Goal: Task Accomplishment & Management: Complete application form

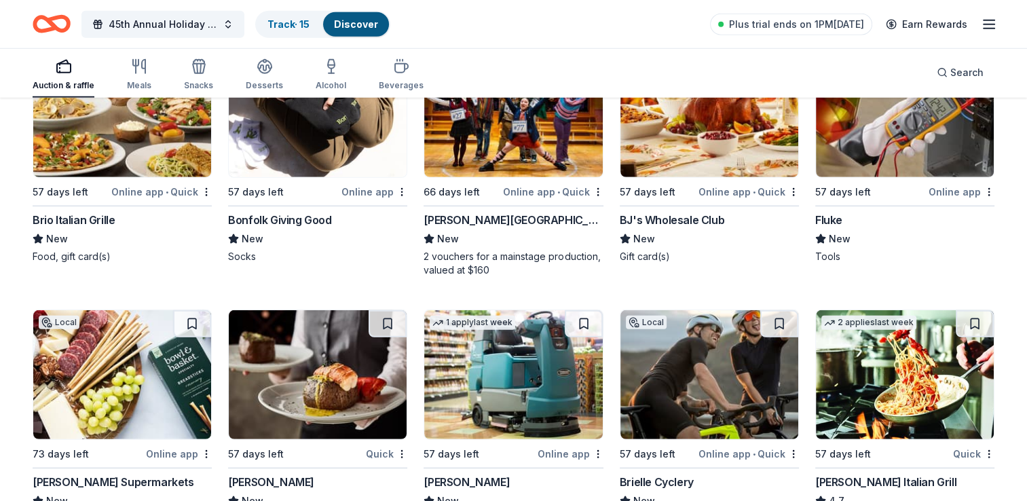
scroll to position [3845, 0]
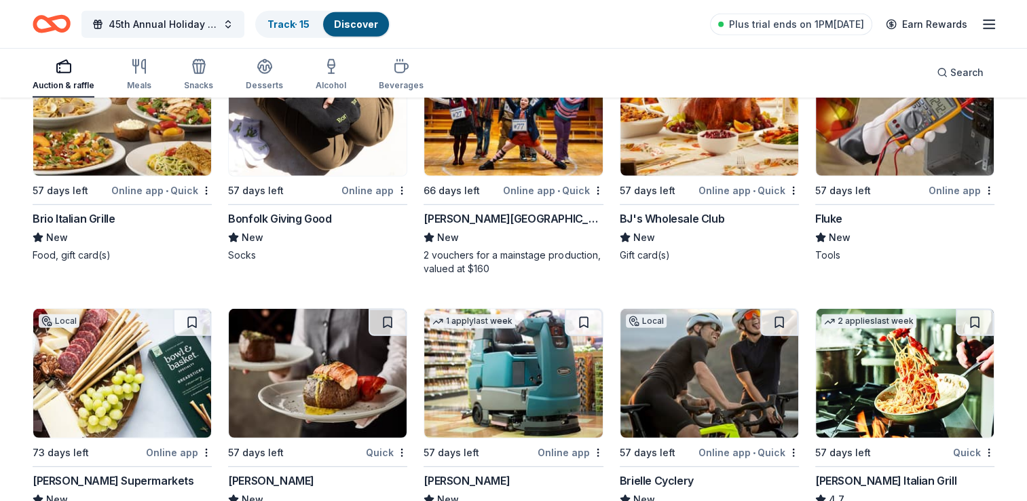
click at [83, 213] on div "Brio Italian Grille" at bounding box center [74, 218] width 82 height 16
click at [298, 25] on link "Track · 16" at bounding box center [288, 24] width 43 height 12
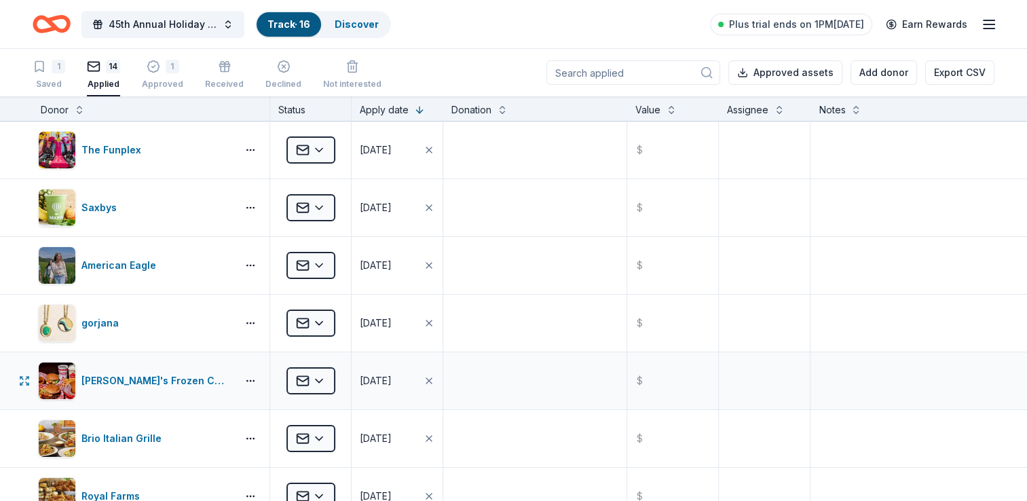
click at [168, 352] on div "Freddy's Frozen Custard & Steakburgers" at bounding box center [151, 380] width 237 height 57
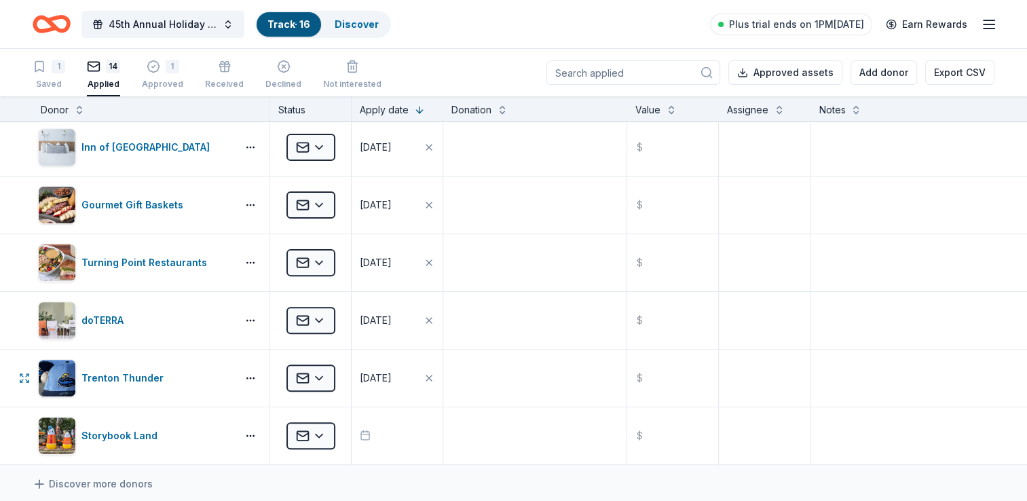
scroll to position [459, 0]
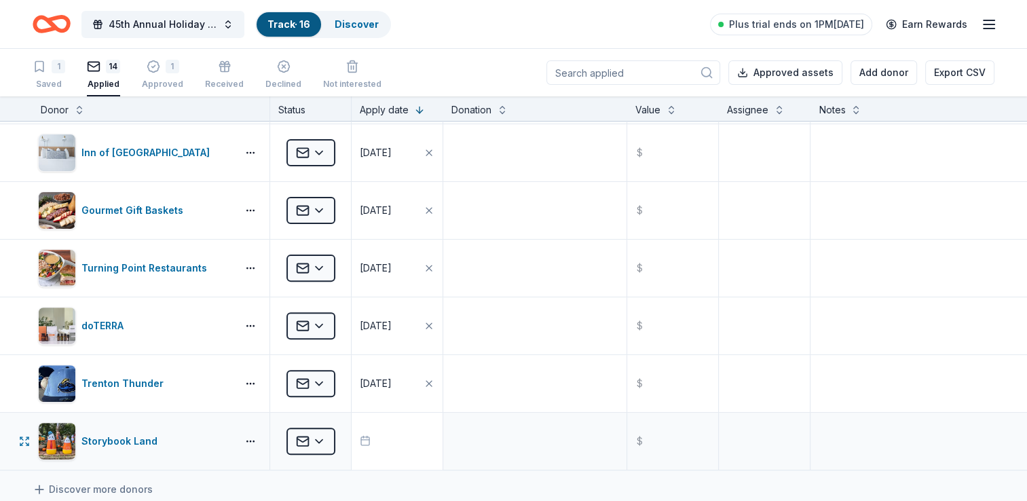
click at [396, 422] on button "button" at bounding box center [397, 441] width 91 height 57
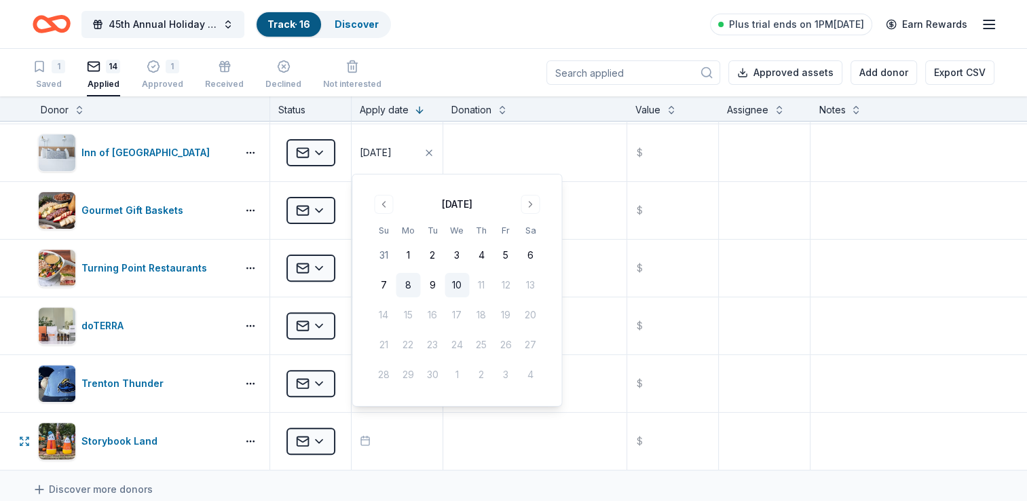
click at [406, 282] on button "8" at bounding box center [408, 285] width 24 height 24
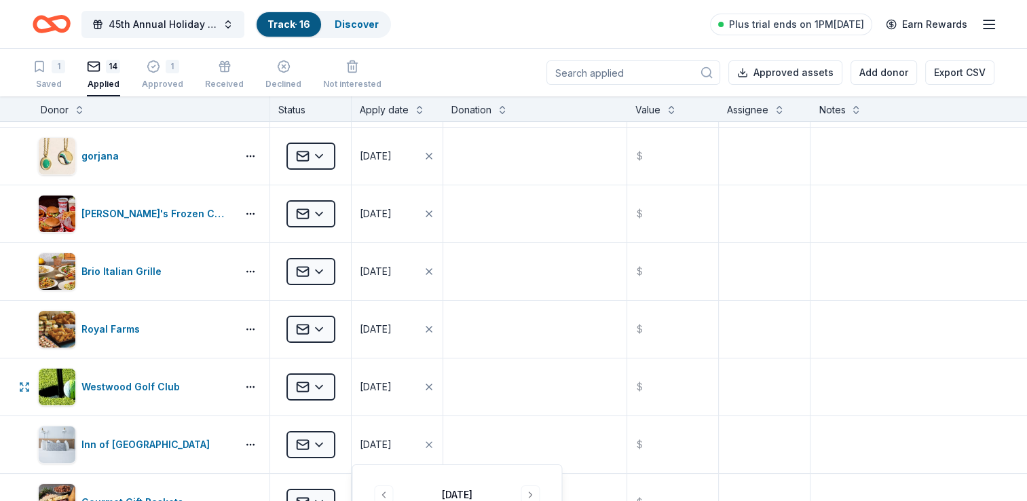
scroll to position [162, 0]
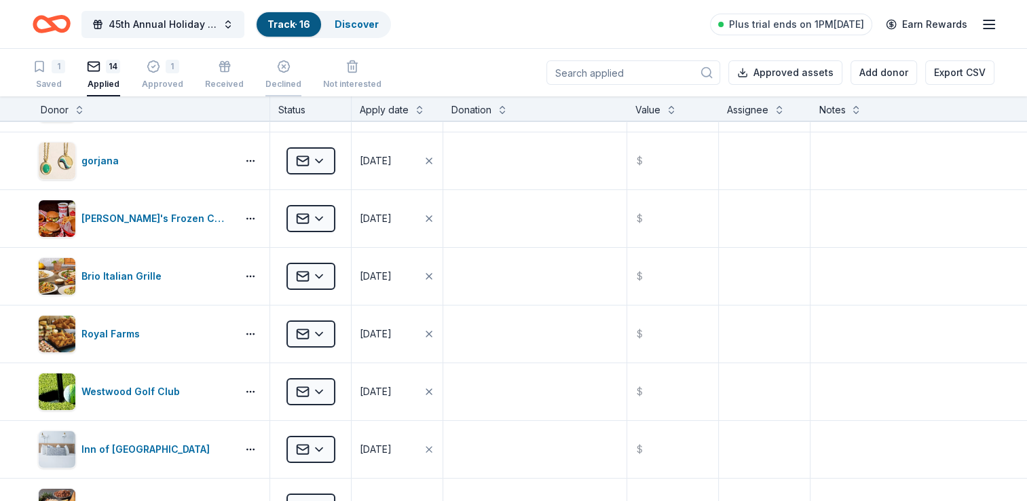
click at [285, 64] on div "button" at bounding box center [283, 67] width 36 height 14
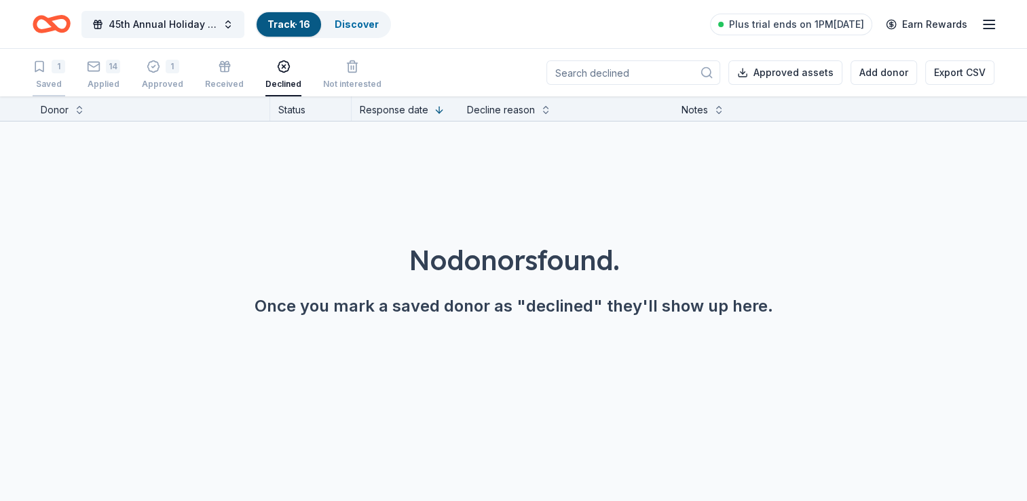
click at [42, 80] on div "Saved" at bounding box center [49, 84] width 33 height 11
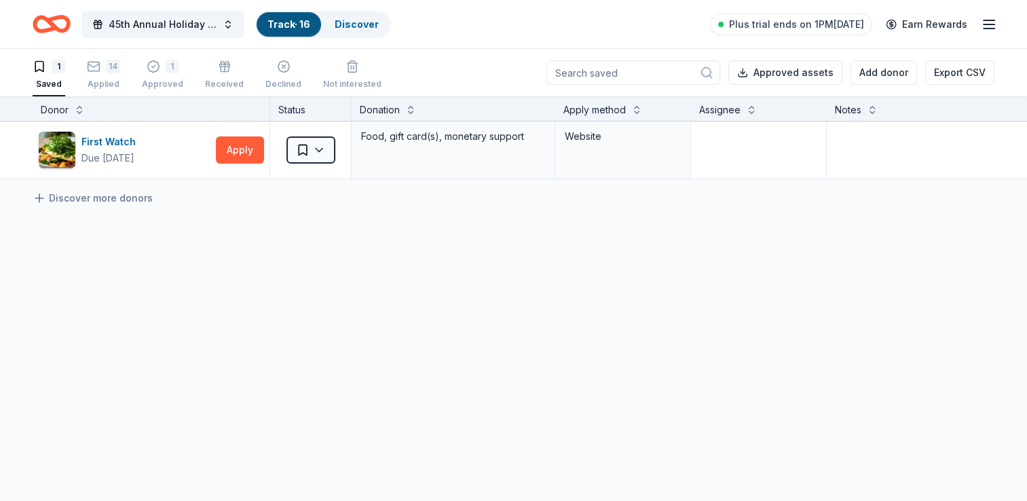
click at [57, 29] on icon "Home" at bounding box center [58, 24] width 21 height 14
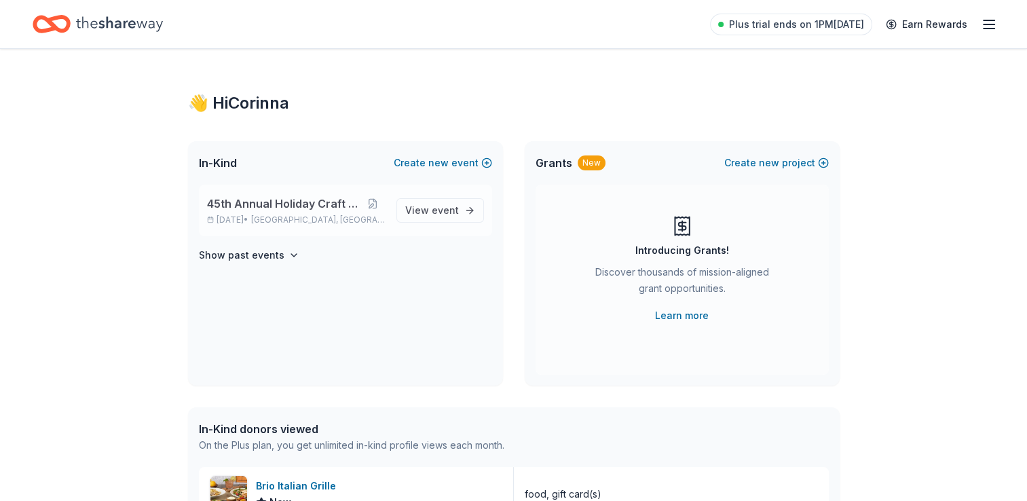
click at [316, 200] on span "45th Annual Holiday Craft Show" at bounding box center [284, 204] width 154 height 16
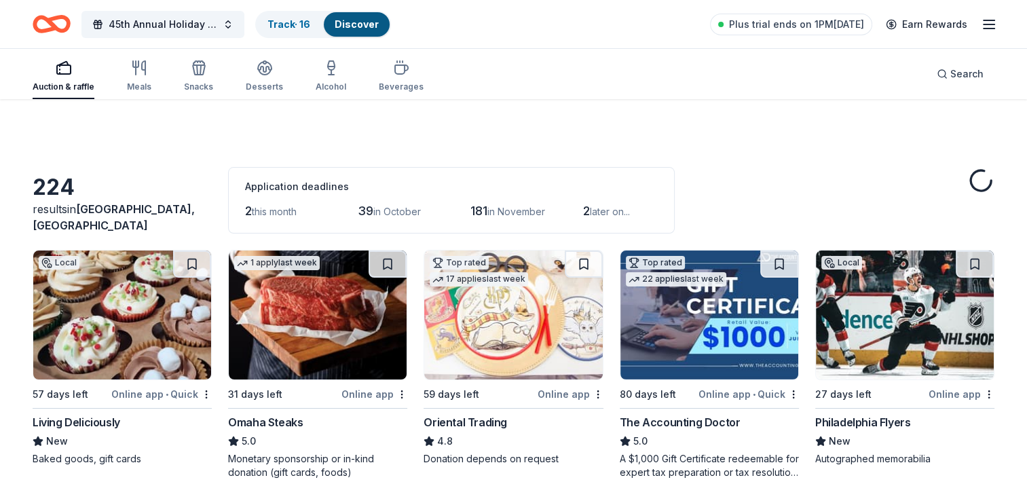
scroll to position [83, 0]
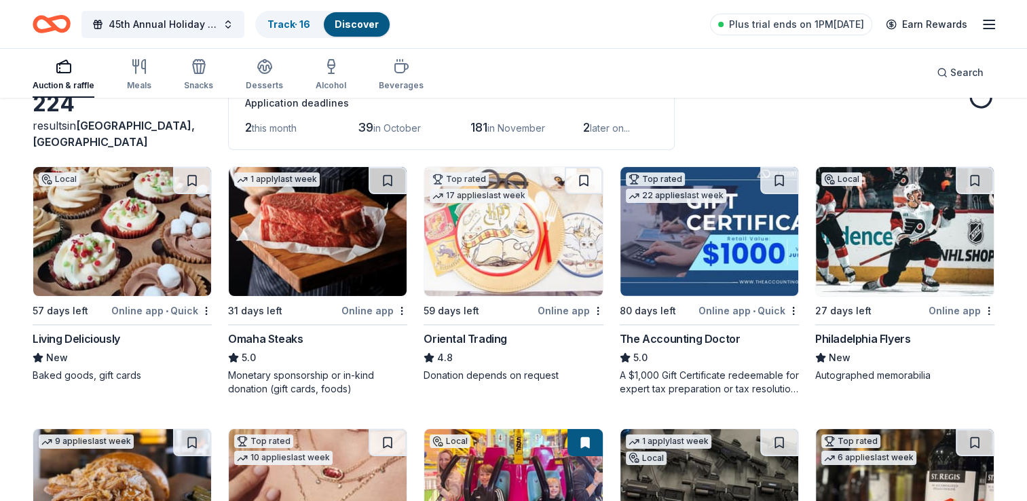
click at [296, 128] on span "this month" at bounding box center [274, 128] width 45 height 12
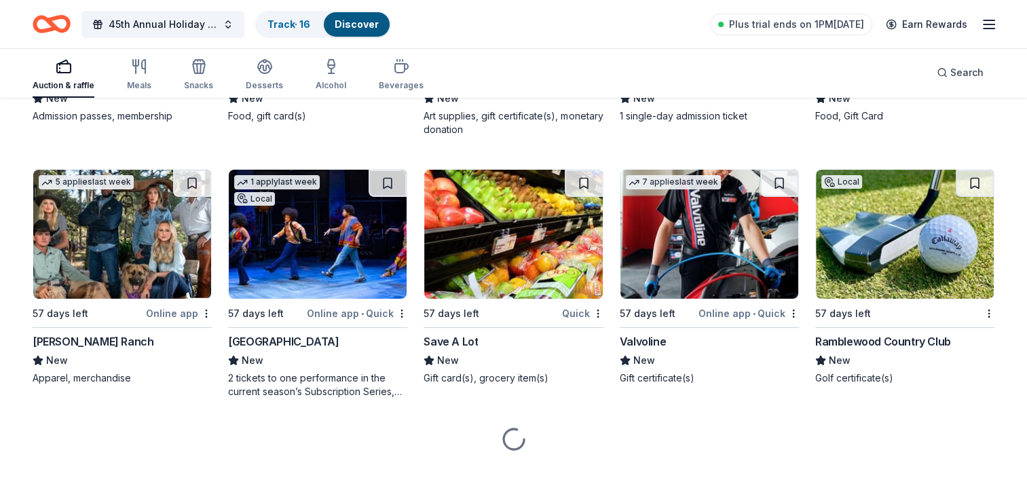
scroll to position [5021, 0]
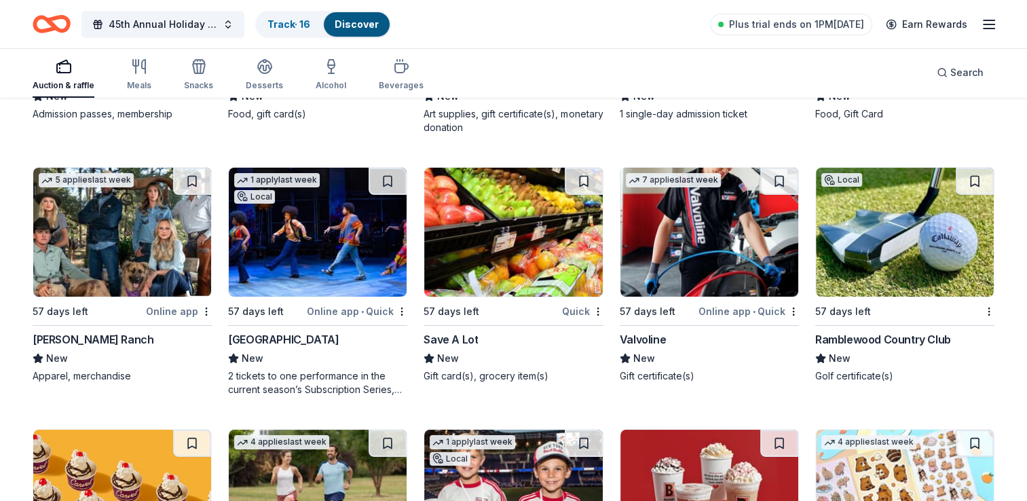
click at [910, 278] on img at bounding box center [905, 232] width 178 height 129
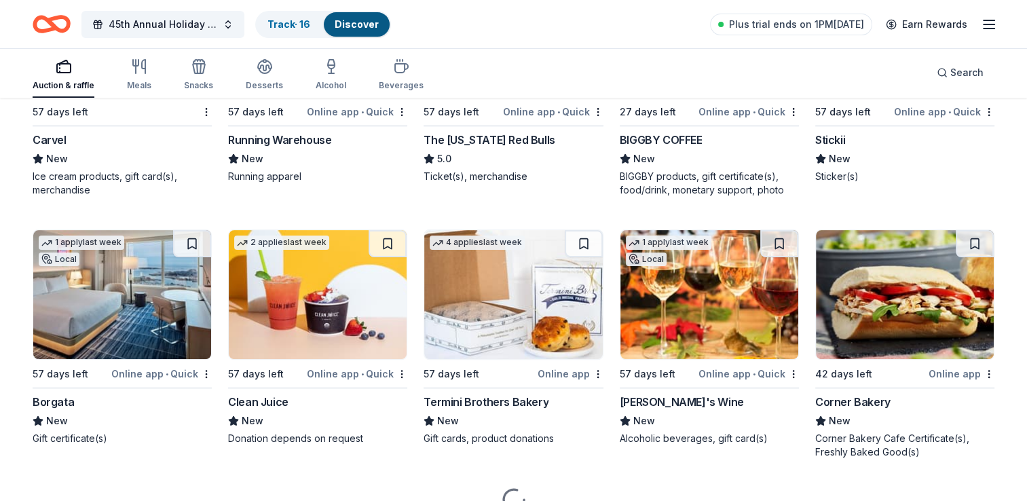
scroll to position [5483, 0]
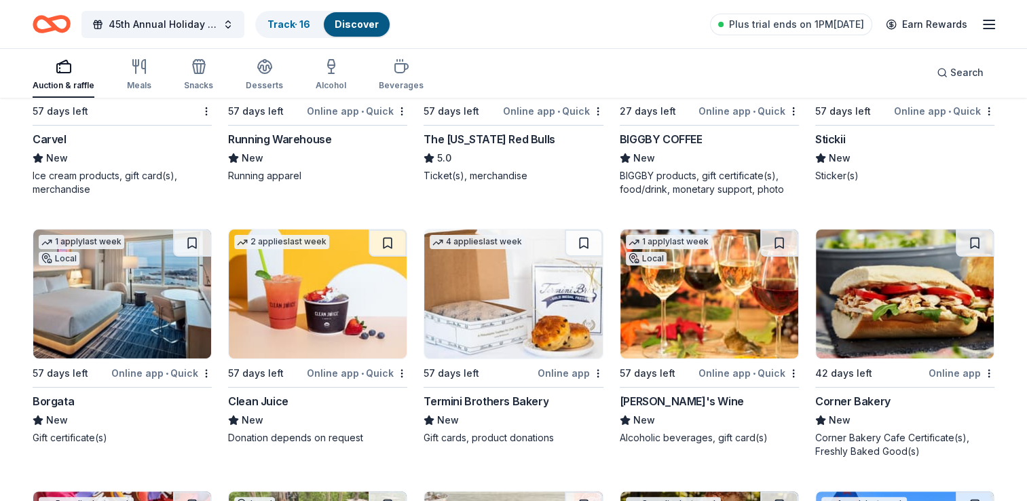
click at [56, 131] on div "Carvel" at bounding box center [50, 139] width 34 height 16
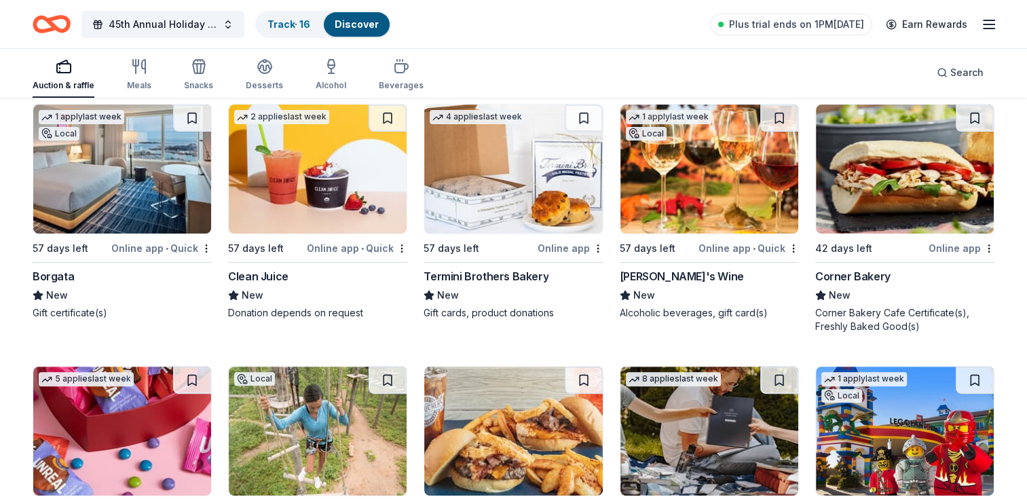
scroll to position [5609, 0]
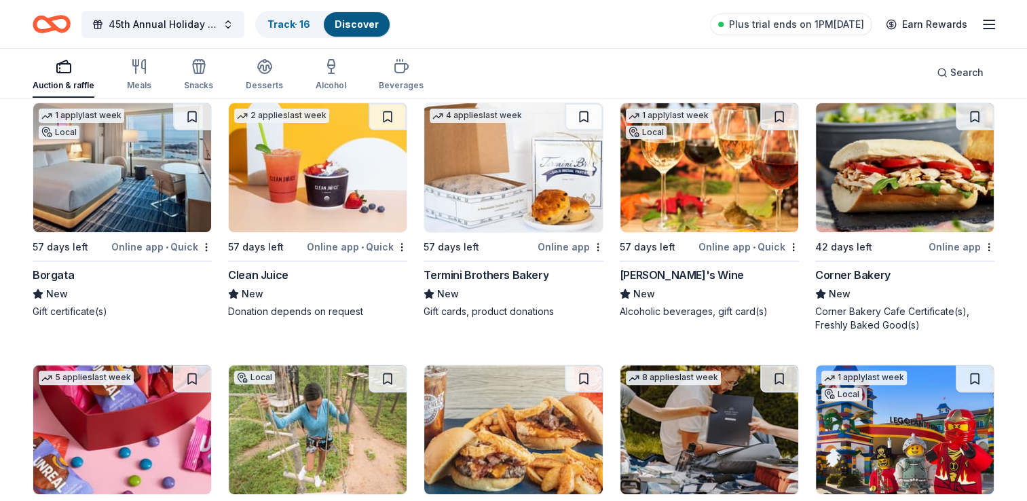
click at [460, 278] on div "Termini Brothers Bakery" at bounding box center [486, 275] width 125 height 16
click at [476, 278] on div "Termini Brothers Bakery" at bounding box center [486, 275] width 125 height 16
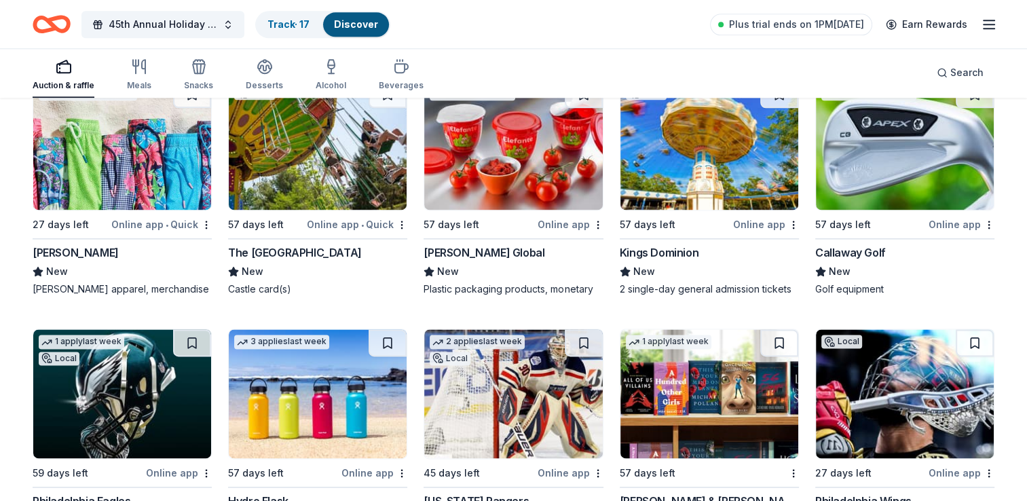
scroll to position [6928, 0]
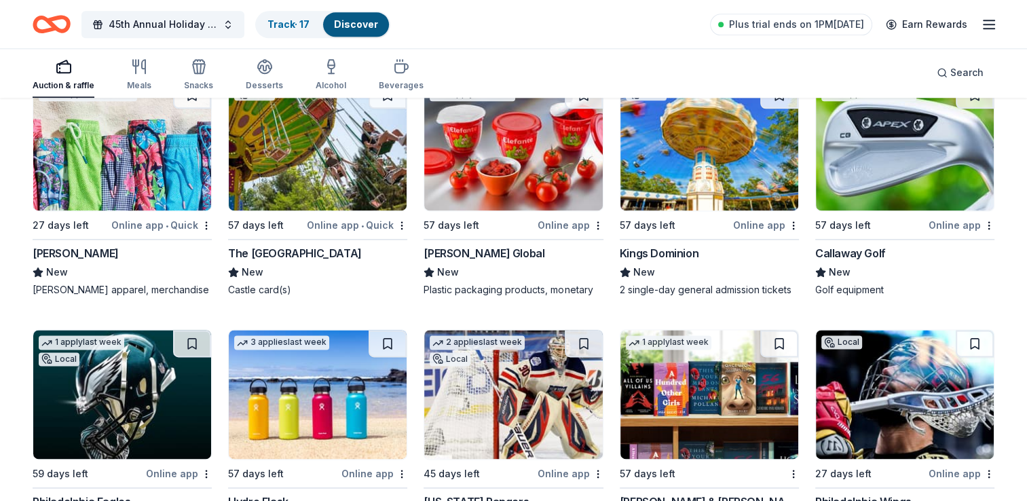
click at [100, 162] on img at bounding box center [122, 145] width 178 height 129
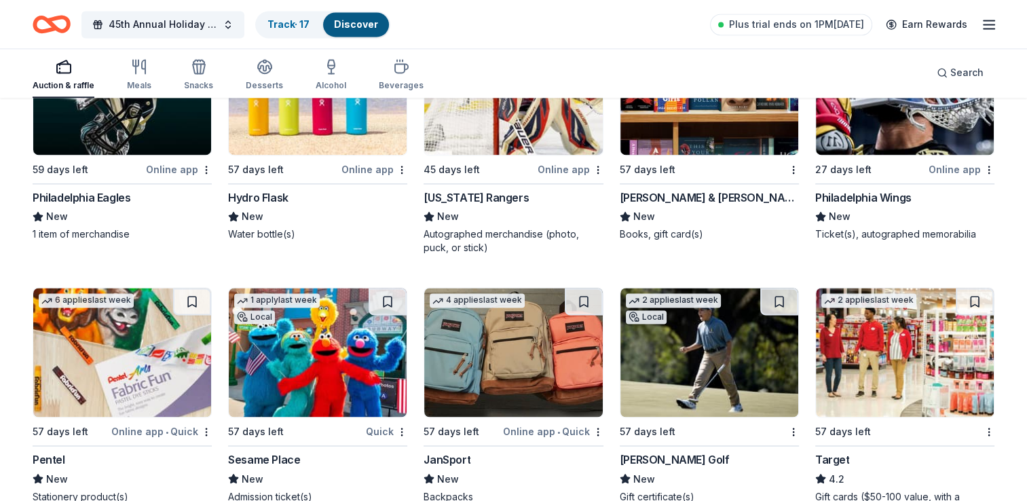
scroll to position [7237, 0]
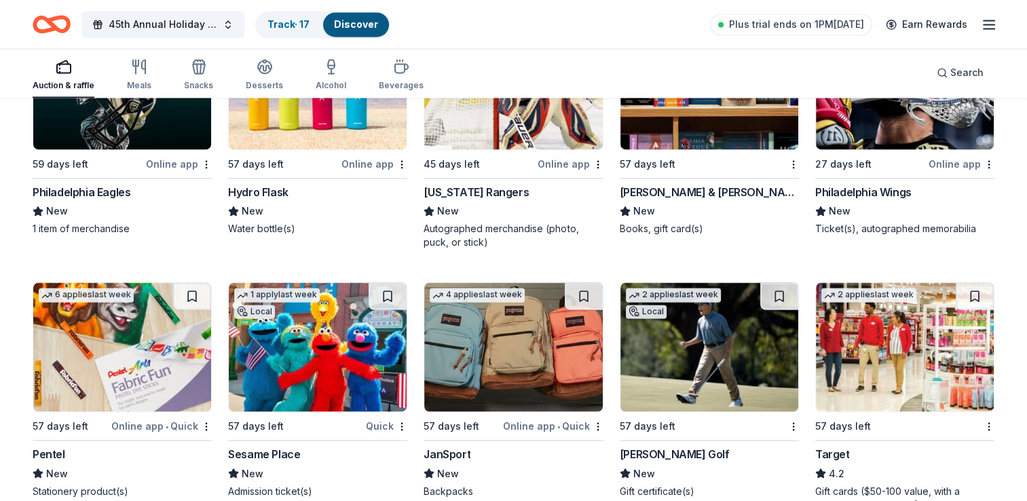
click at [307, 121] on img at bounding box center [318, 84] width 178 height 129
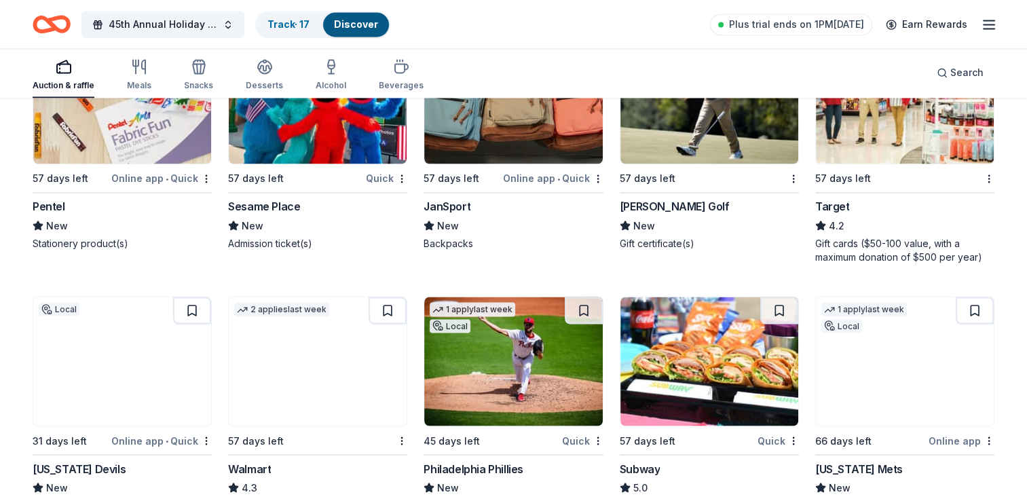
scroll to position [7486, 0]
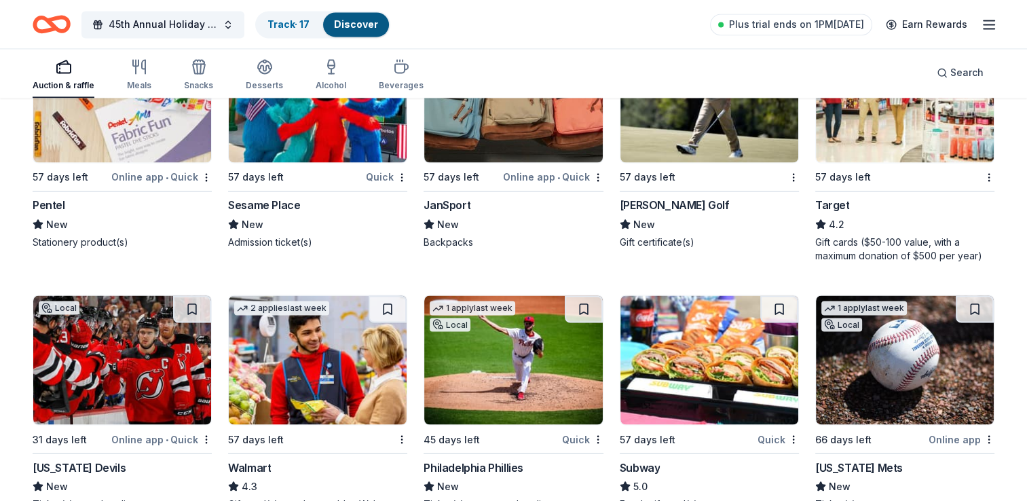
click at [124, 168] on div "Online app • Quick" at bounding box center [161, 176] width 100 height 17
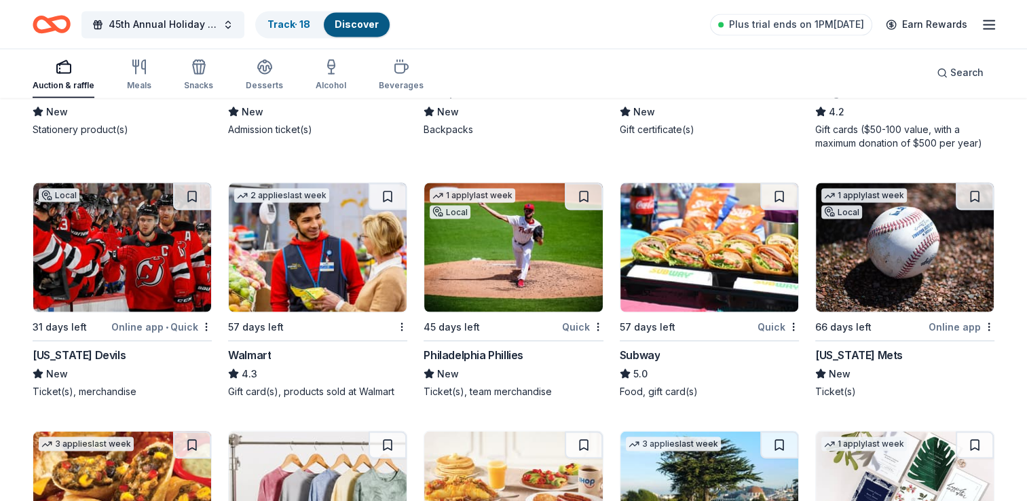
click at [473, 282] on img at bounding box center [513, 247] width 178 height 129
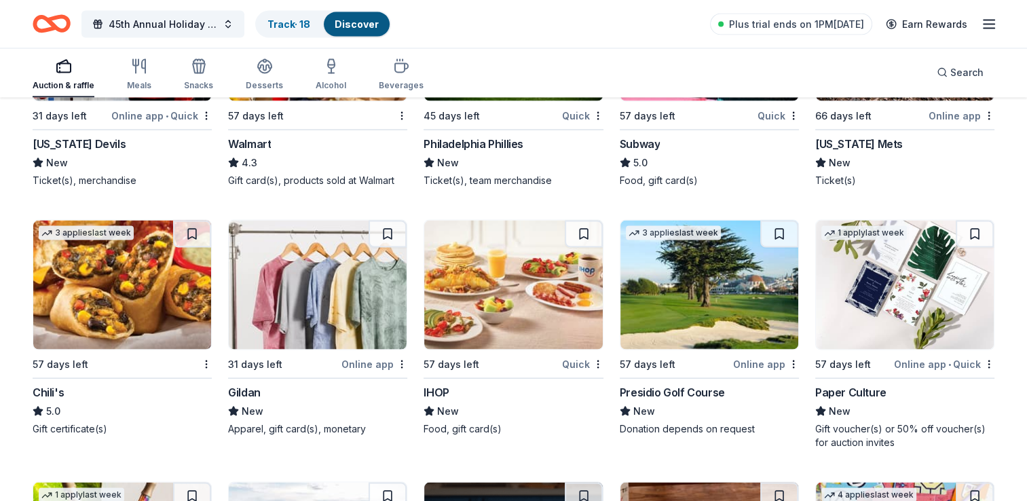
scroll to position [7810, 0]
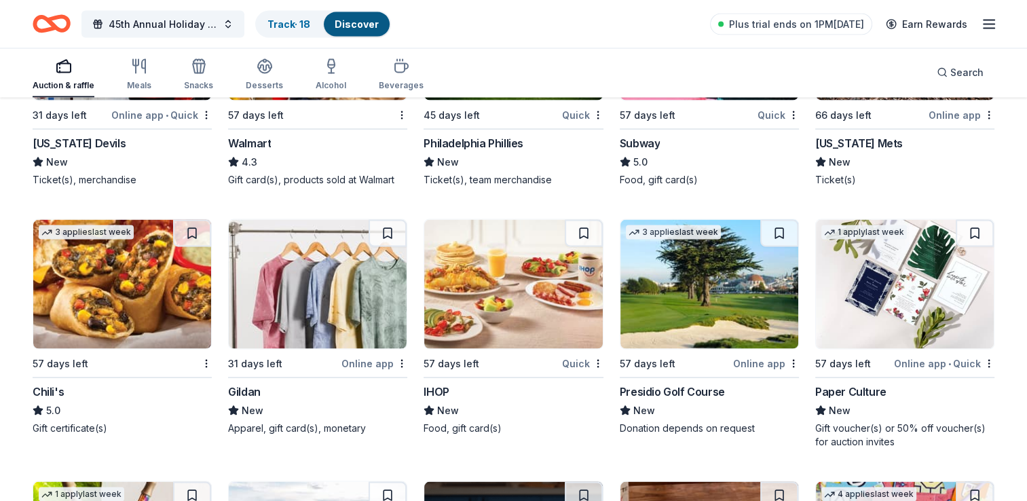
click at [913, 269] on img at bounding box center [905, 284] width 178 height 129
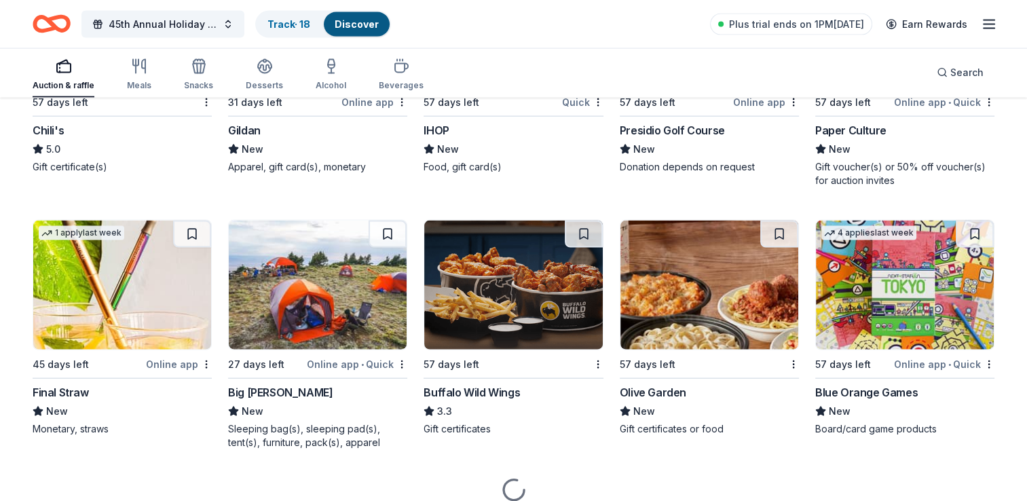
scroll to position [8068, 0]
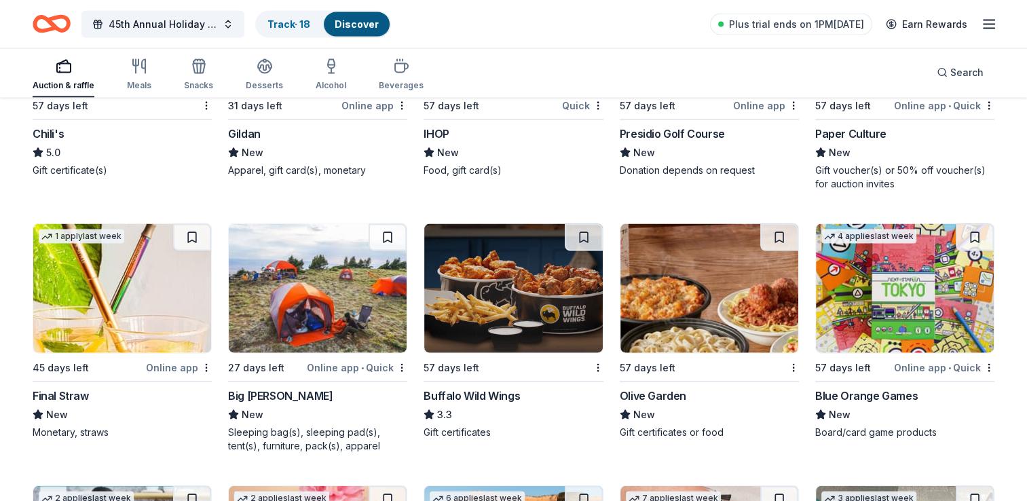
click at [503, 288] on img at bounding box center [513, 288] width 178 height 129
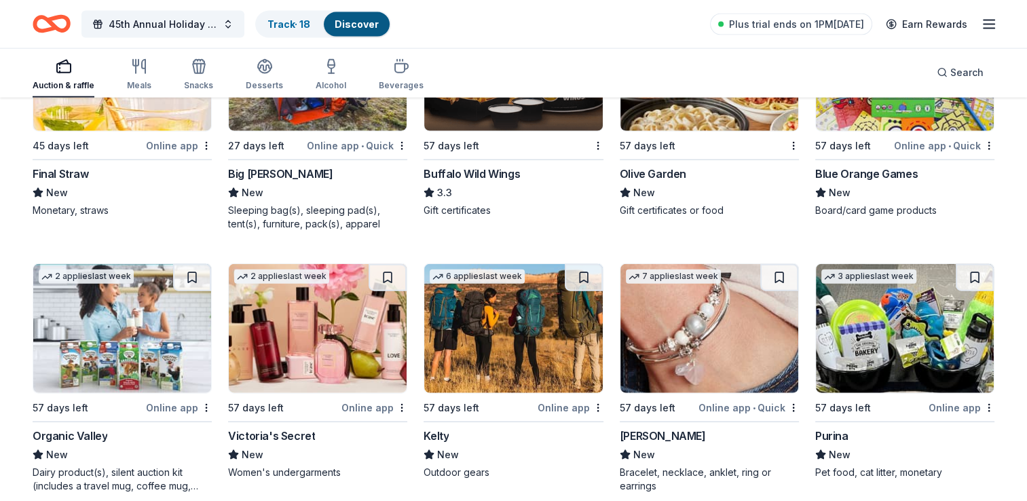
scroll to position [8291, 0]
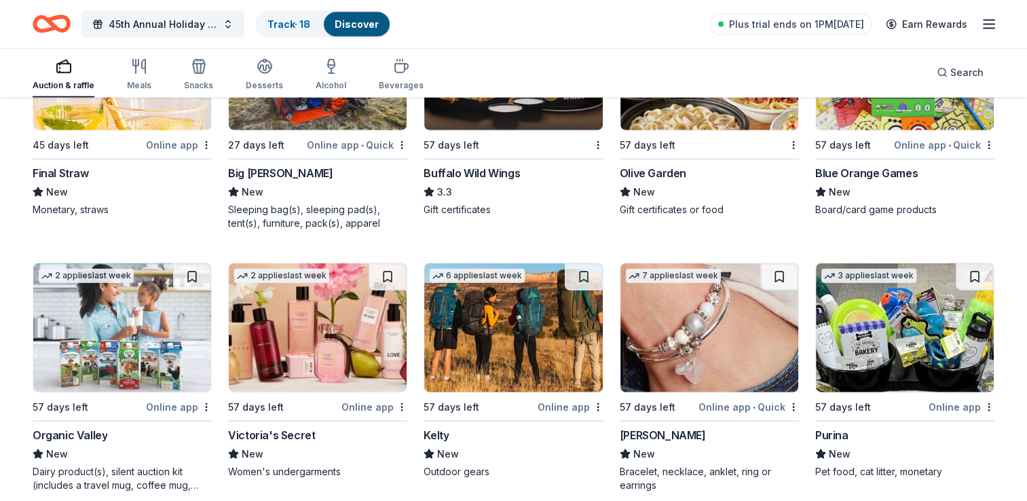
click at [277, 115] on img at bounding box center [318, 65] width 178 height 129
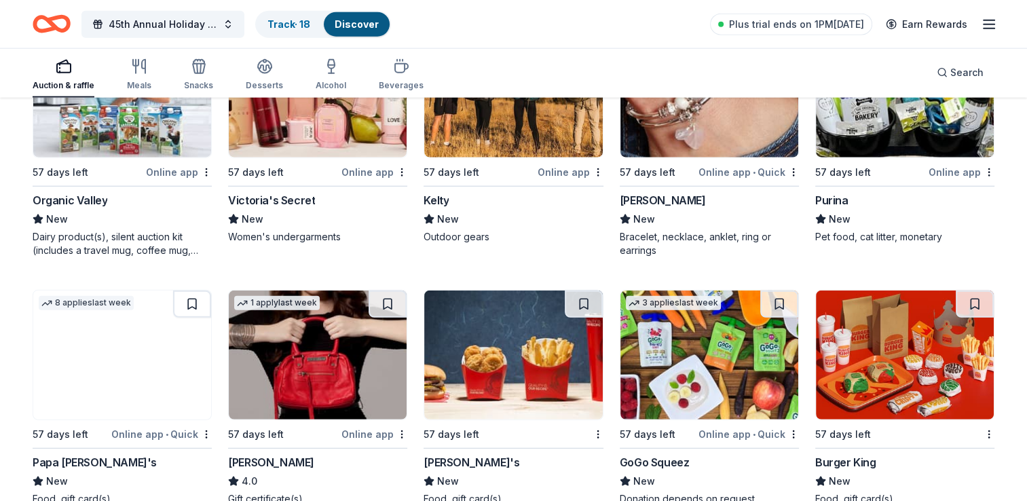
scroll to position [8532, 0]
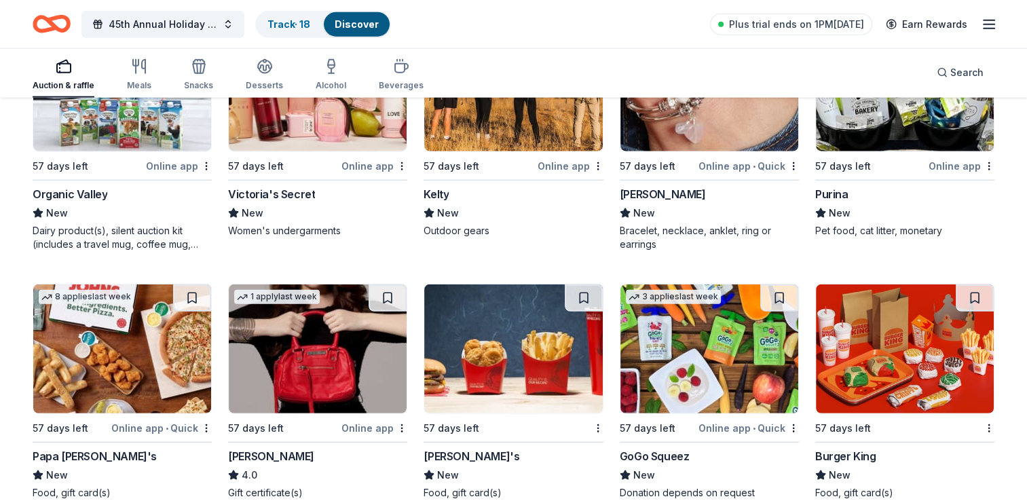
click at [293, 120] on img at bounding box center [318, 86] width 178 height 129
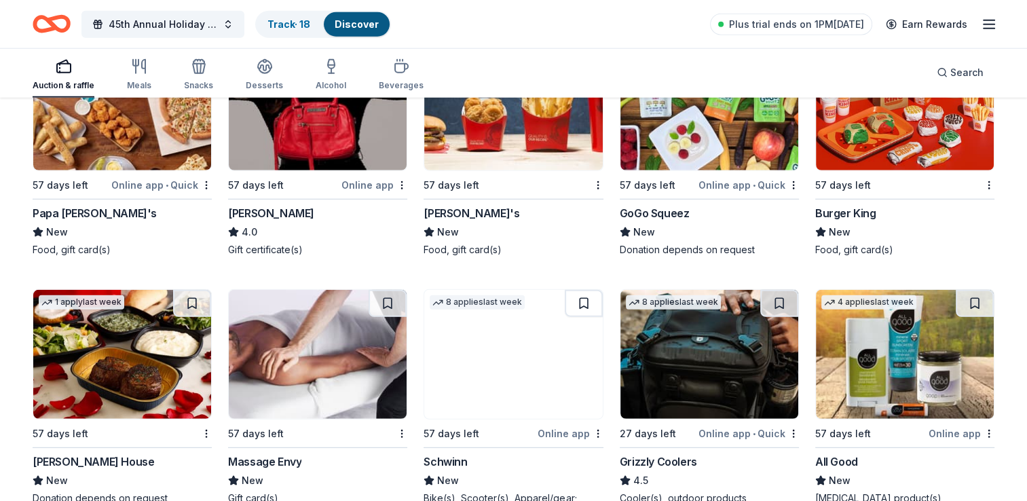
scroll to position [8782, 0]
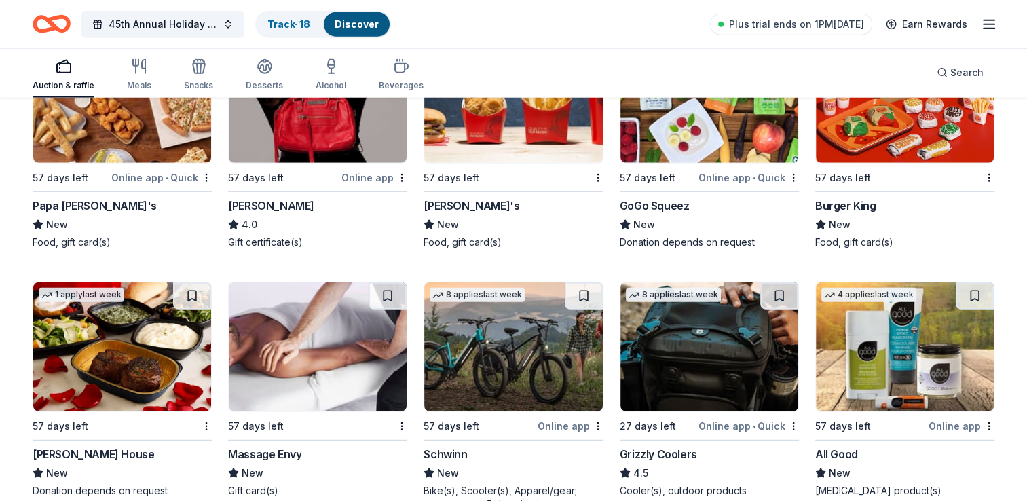
click at [887, 174] on div "57 days left" at bounding box center [896, 177] width 163 height 17
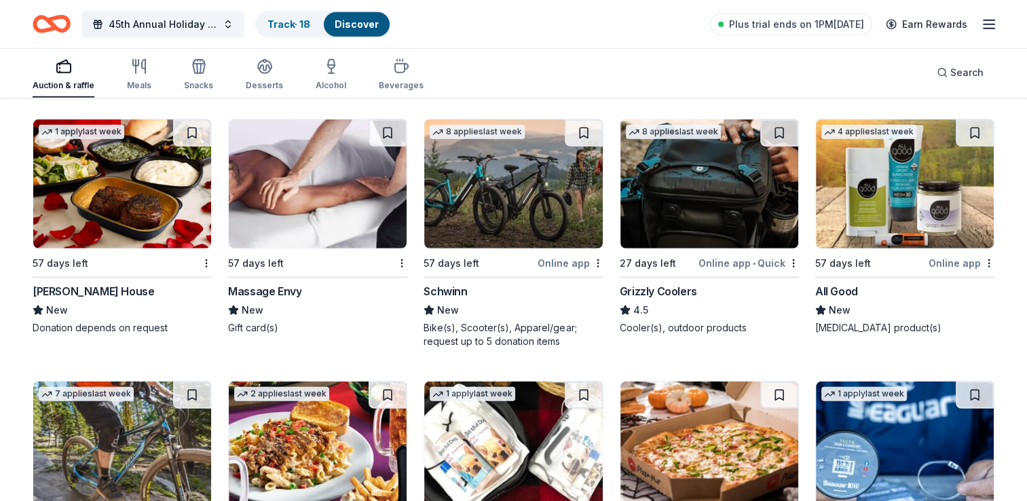
scroll to position [8946, 0]
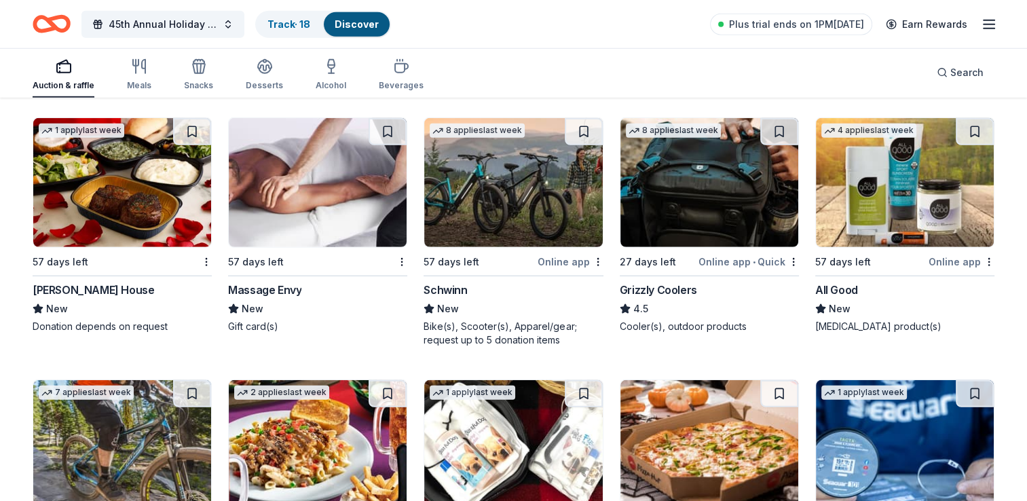
click at [489, 202] on img at bounding box center [513, 182] width 178 height 129
click at [282, 27] on link "Track · 19" at bounding box center [288, 24] width 43 height 12
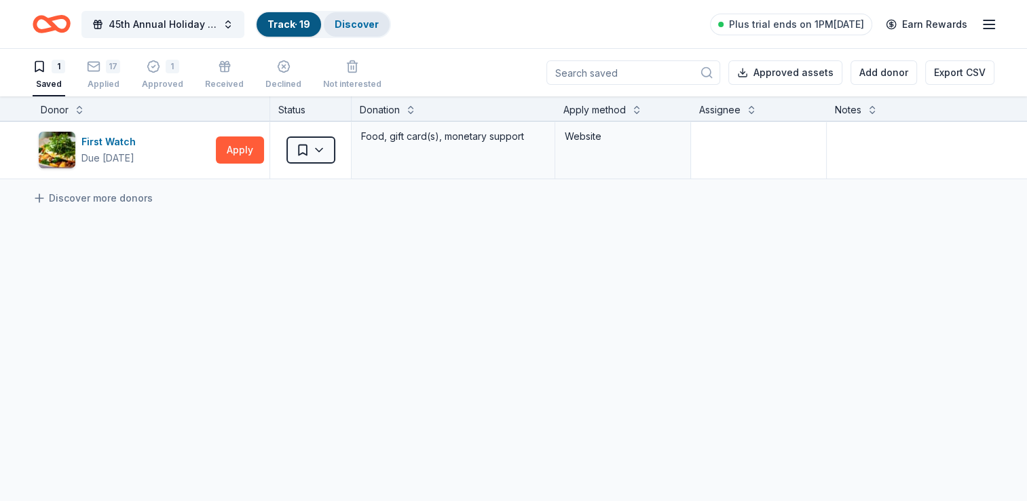
click at [345, 27] on link "Discover" at bounding box center [357, 24] width 44 height 12
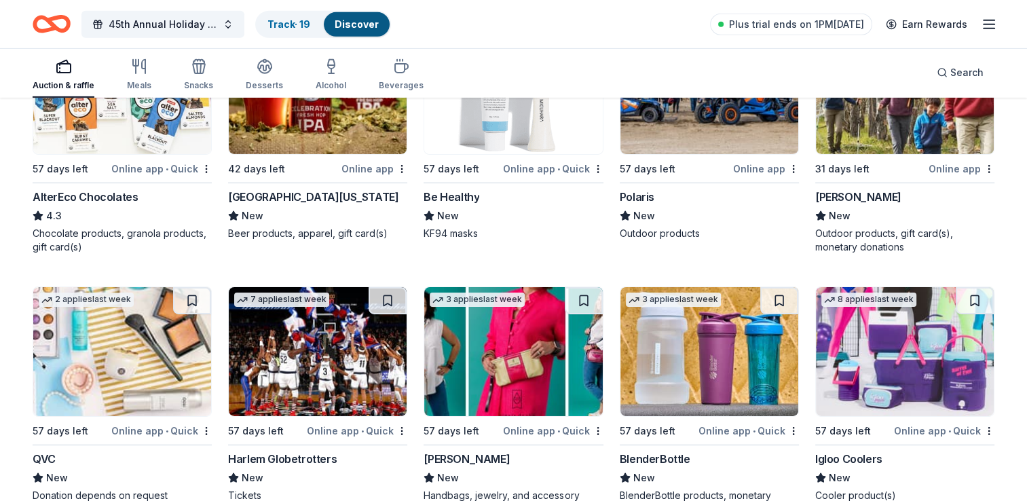
scroll to position [9631, 0]
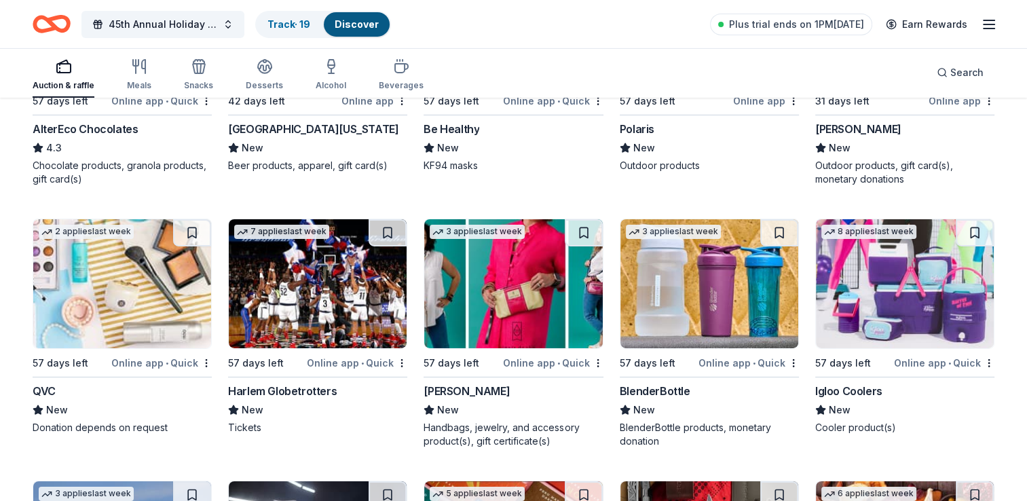
click at [122, 327] on img at bounding box center [122, 283] width 178 height 129
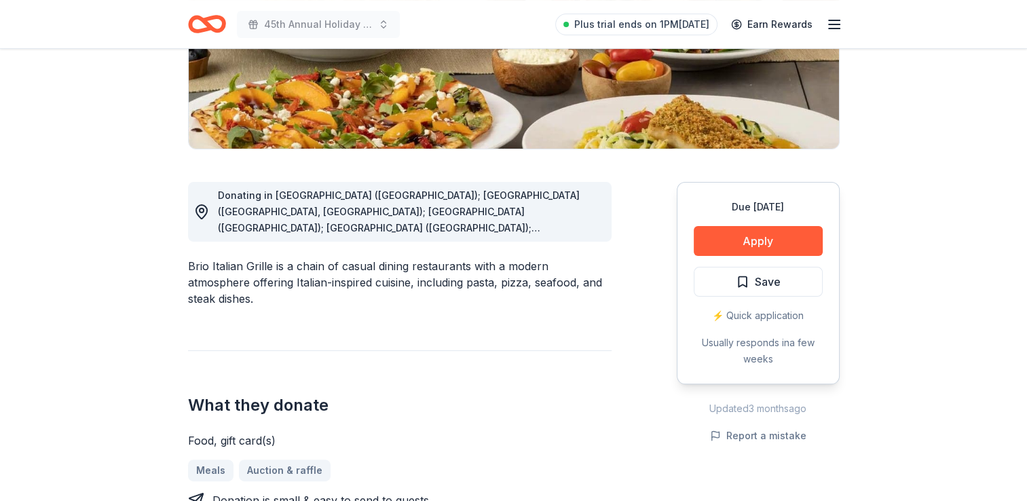
scroll to position [266, 0]
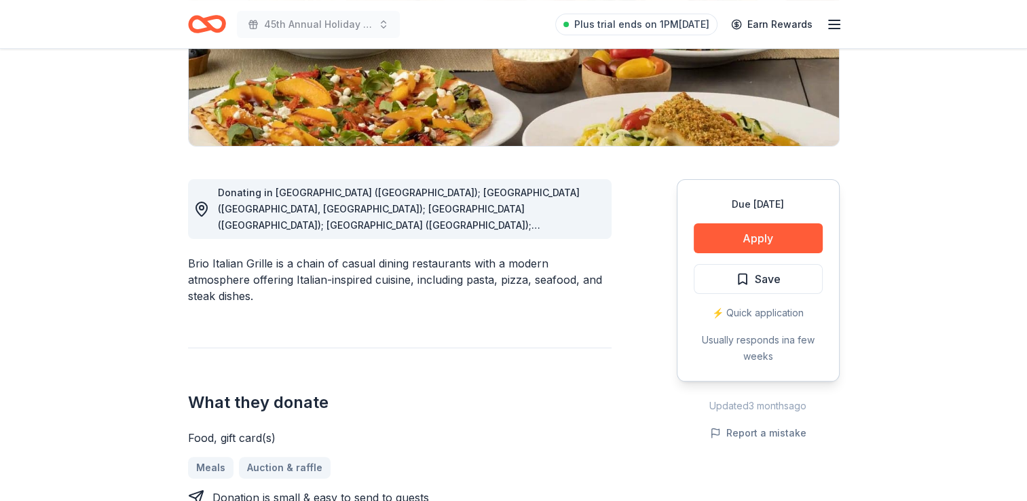
click at [584, 229] on div "Donating in AZ (Gilbert); CA (Irvine, Rancho Cucamonga); CT (Farmington); DE (N…" at bounding box center [409, 209] width 383 height 49
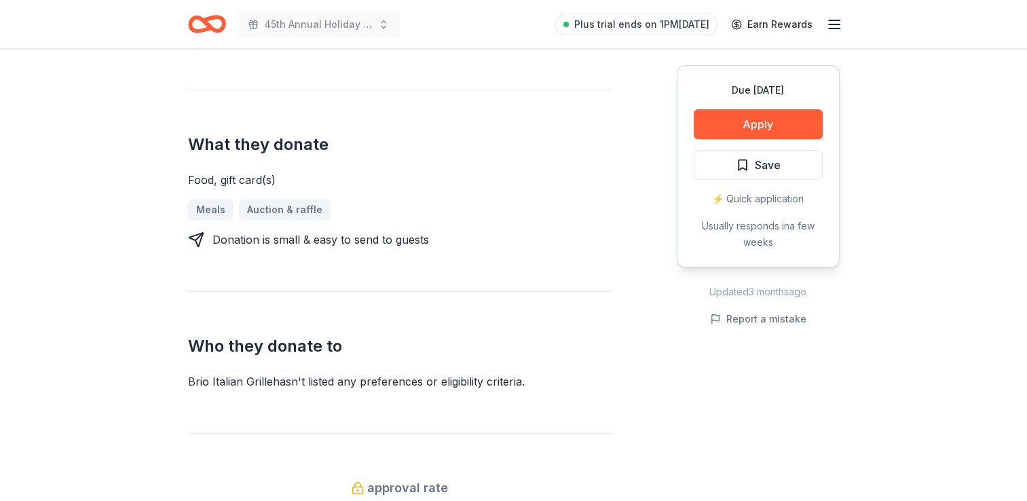
scroll to position [523, 0]
click at [745, 123] on button "Apply" at bounding box center [758, 124] width 129 height 30
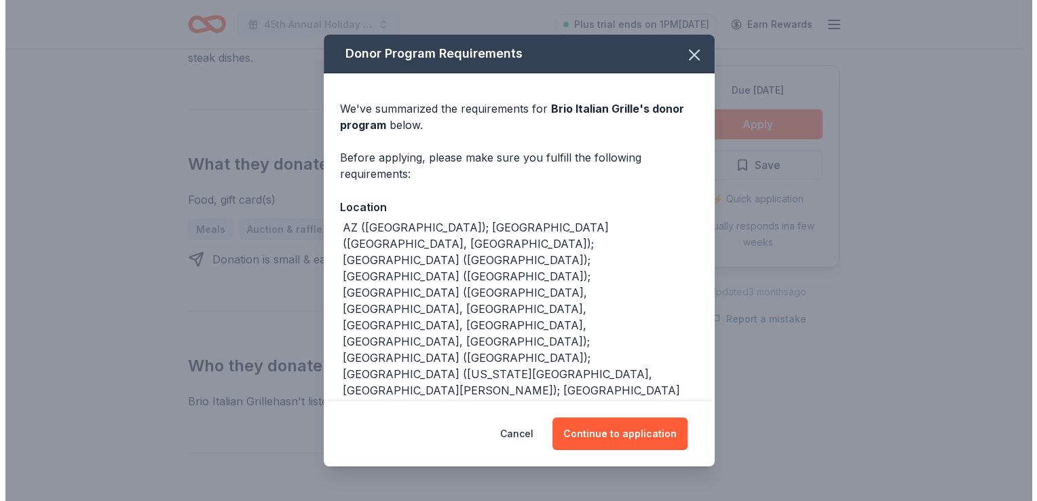
scroll to position [542, 0]
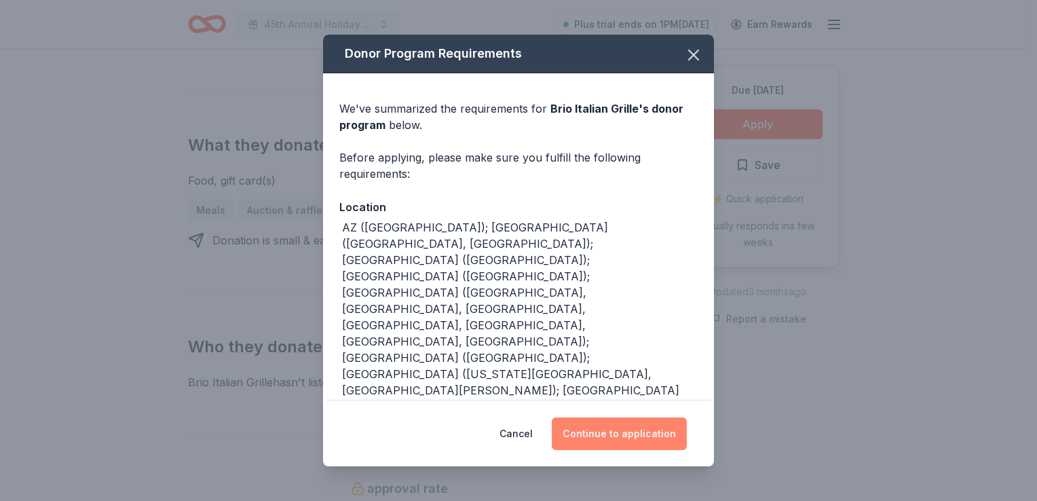
click at [607, 425] on button "Continue to application" at bounding box center [619, 433] width 135 height 33
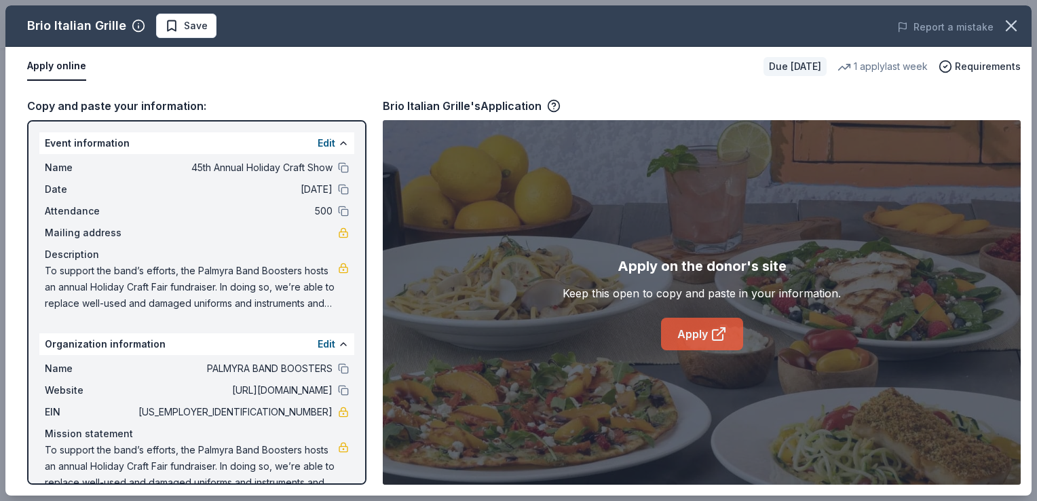
click at [706, 328] on link "Apply" at bounding box center [702, 334] width 82 height 33
click at [183, 35] on button "Save" at bounding box center [186, 26] width 60 height 24
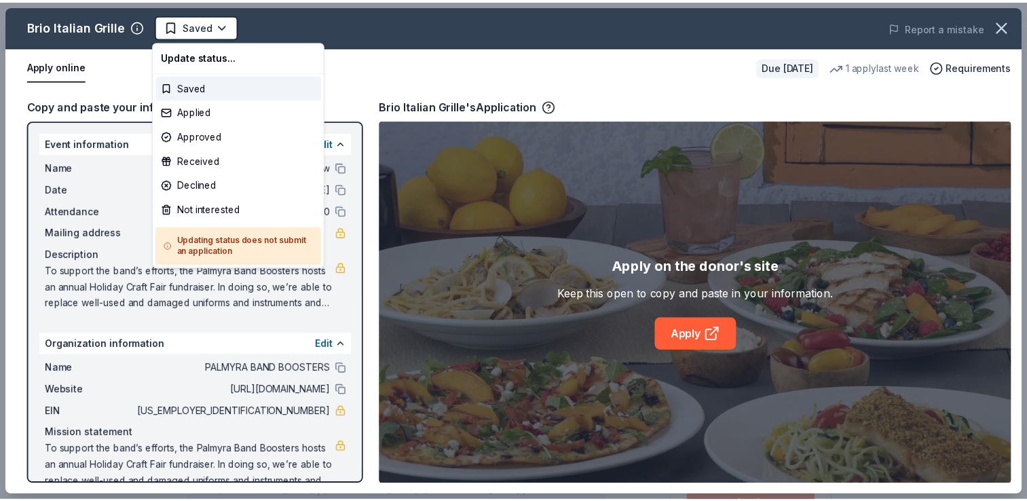
scroll to position [0, 0]
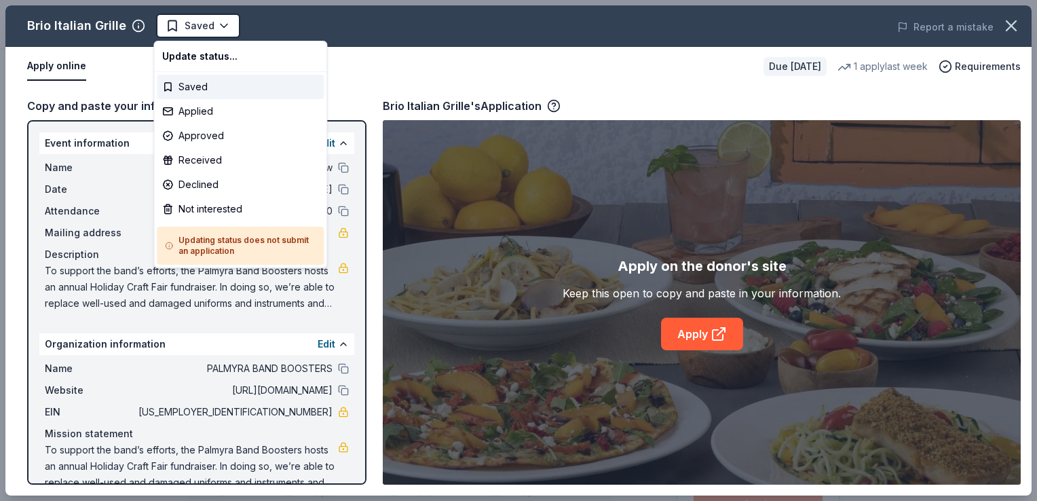
click at [183, 35] on html "45th Annual Holiday Craft Show Saved Apply Due in 57 days Share Brio Italian Gr…" at bounding box center [518, 250] width 1037 height 501
click at [182, 102] on div "Applied" at bounding box center [240, 111] width 167 height 24
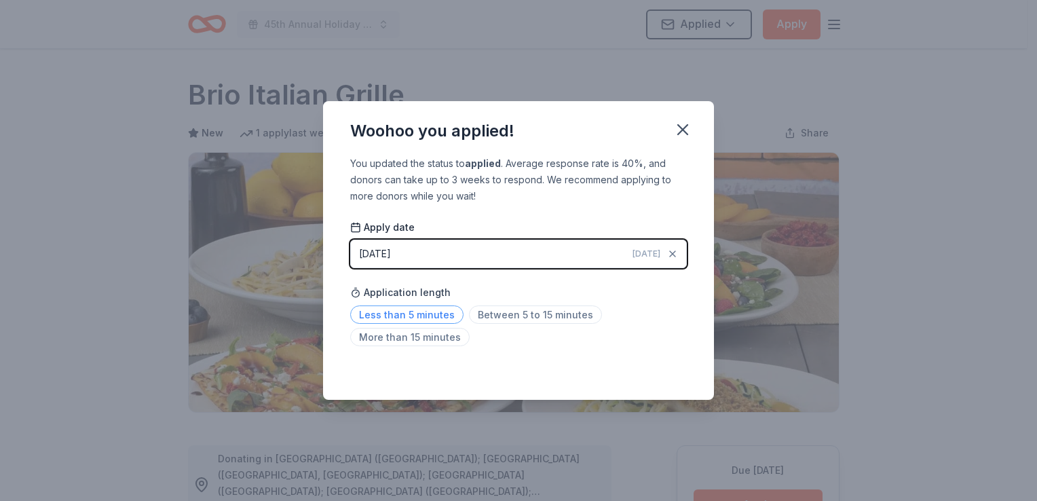
click at [436, 316] on span "Less than 5 minutes" at bounding box center [406, 314] width 113 height 18
click at [690, 120] on icon "button" at bounding box center [682, 129] width 19 height 19
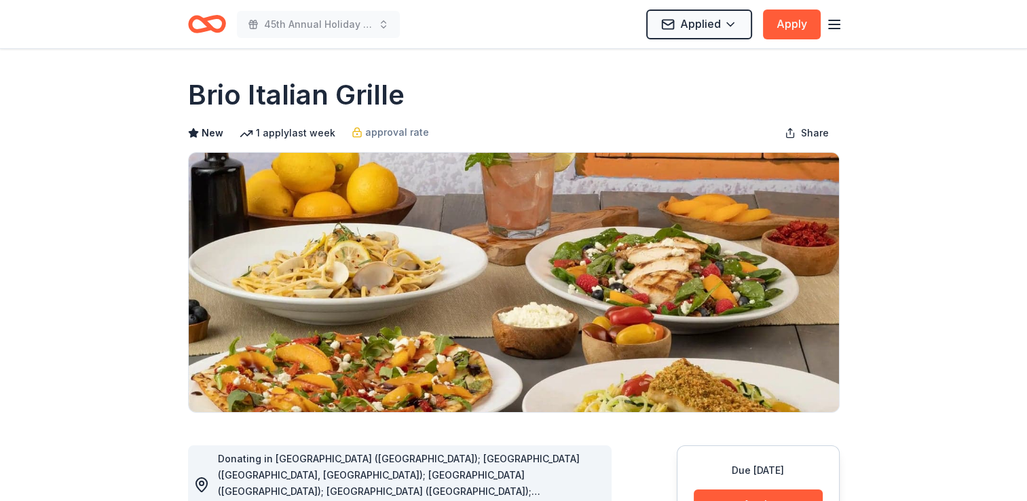
click at [197, 29] on icon "Home" at bounding box center [200, 24] width 21 height 14
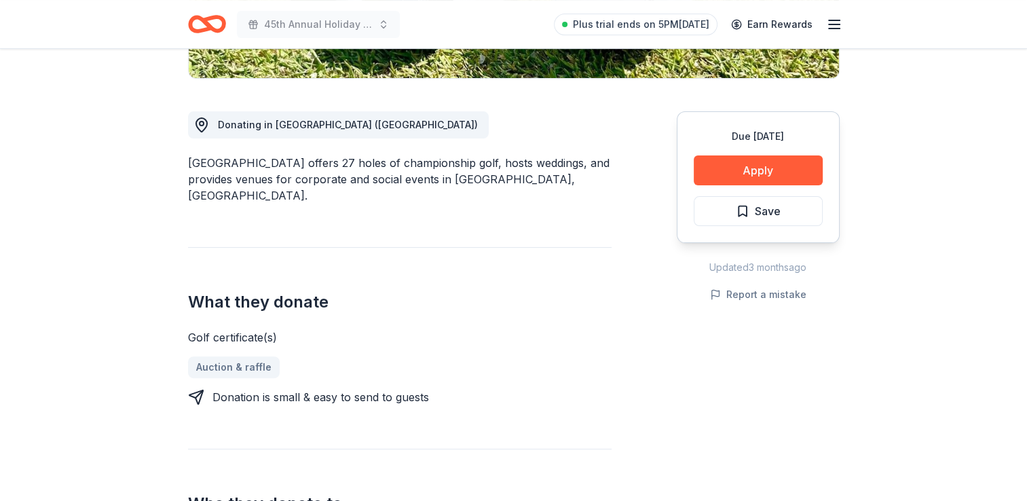
scroll to position [349, 0]
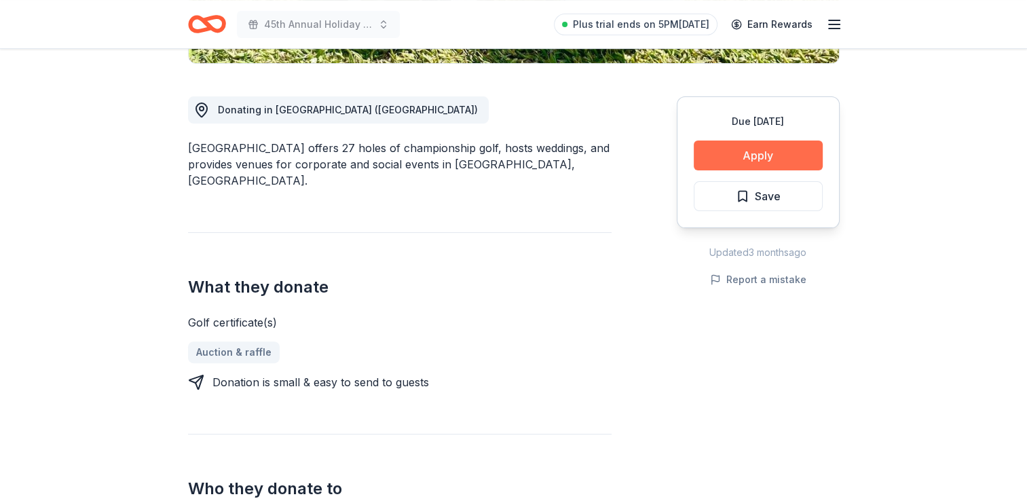
click at [718, 160] on button "Apply" at bounding box center [758, 156] width 129 height 30
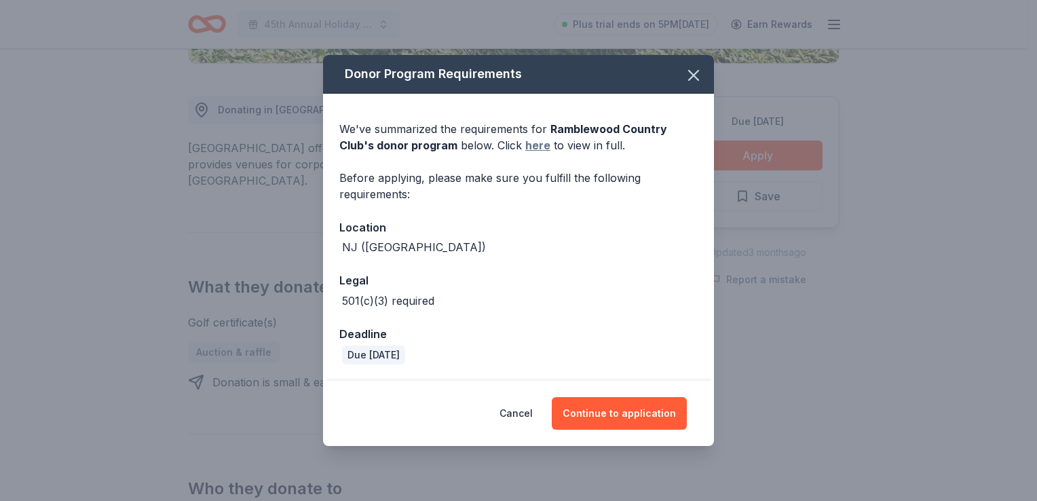
click at [540, 145] on link "here" at bounding box center [537, 145] width 25 height 16
click at [696, 70] on icon "button" at bounding box center [693, 75] width 19 height 19
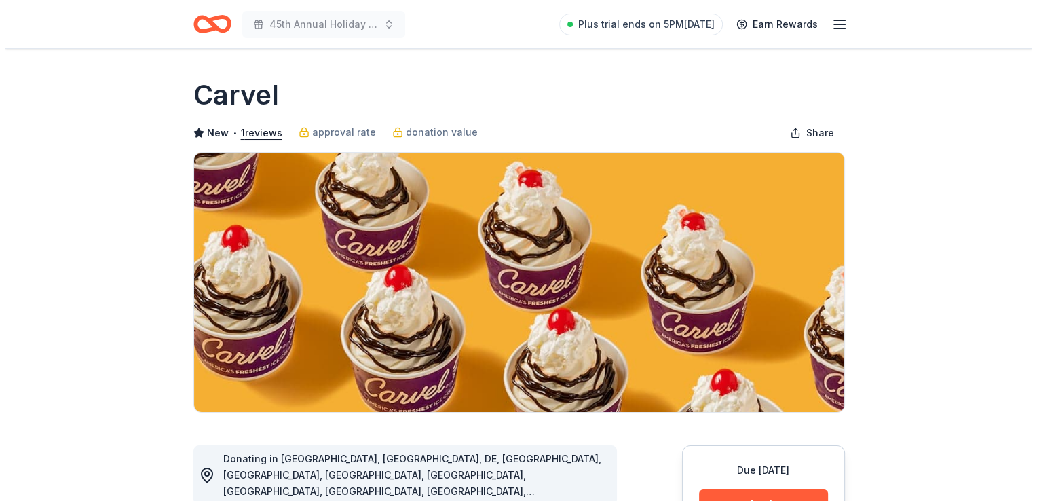
scroll to position [157, 0]
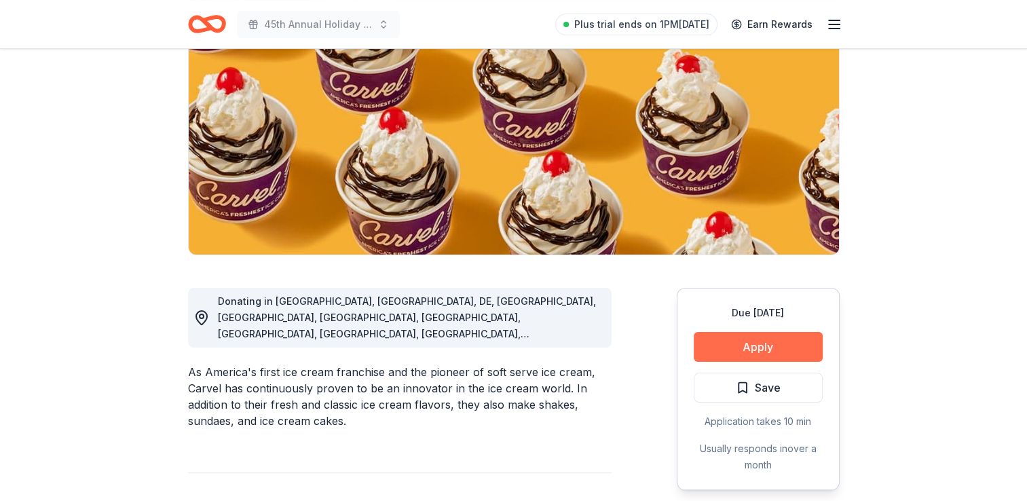
click at [711, 346] on button "Apply" at bounding box center [758, 347] width 129 height 30
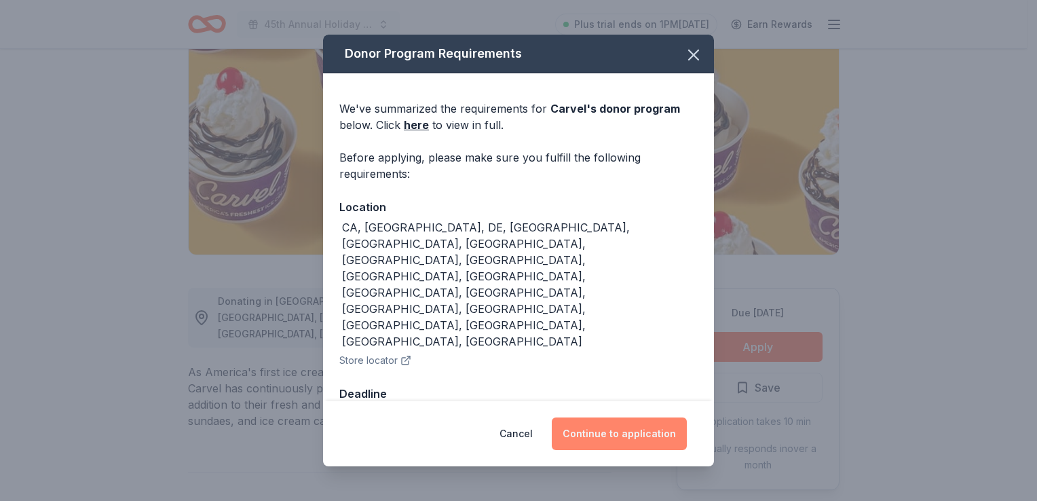
click at [601, 417] on button "Continue to application" at bounding box center [619, 433] width 135 height 33
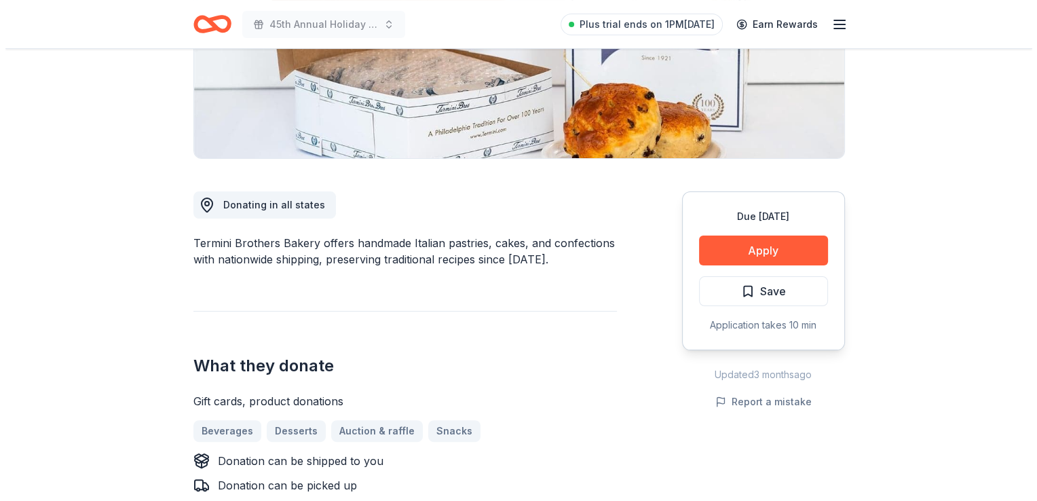
scroll to position [255, 0]
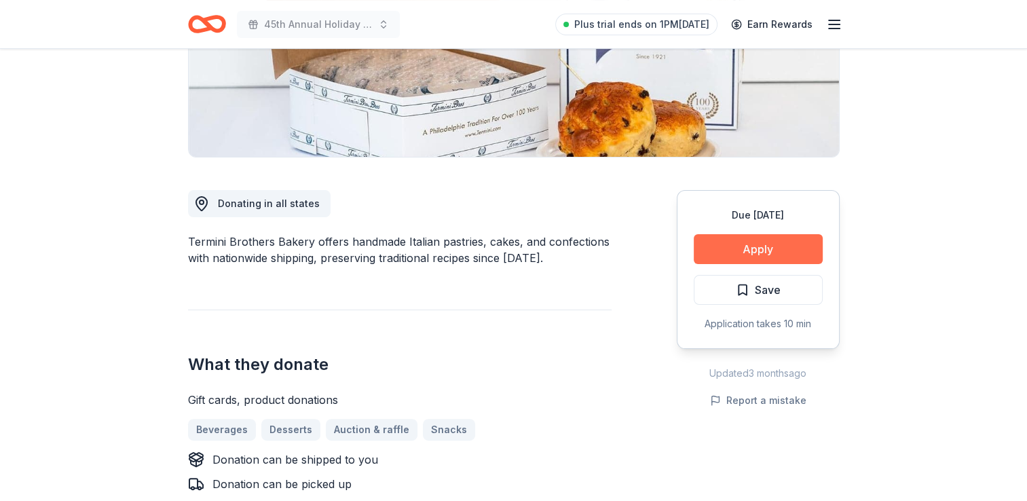
click at [740, 244] on button "Apply" at bounding box center [758, 249] width 129 height 30
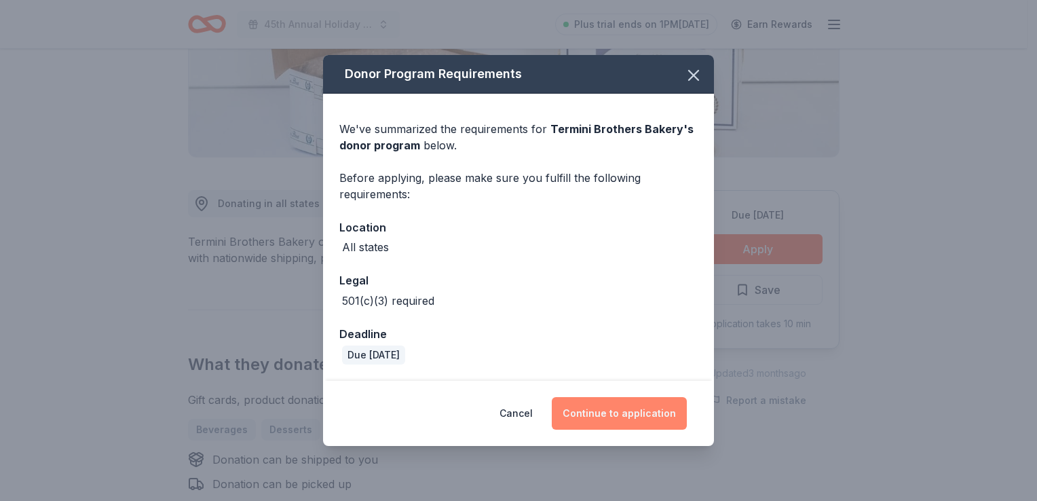
click at [616, 415] on button "Continue to application" at bounding box center [619, 413] width 135 height 33
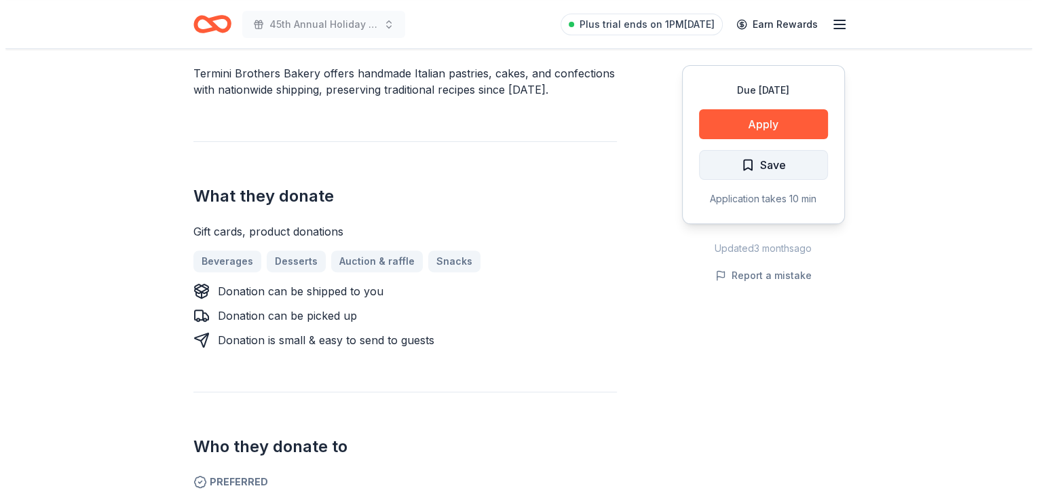
scroll to position [443, 0]
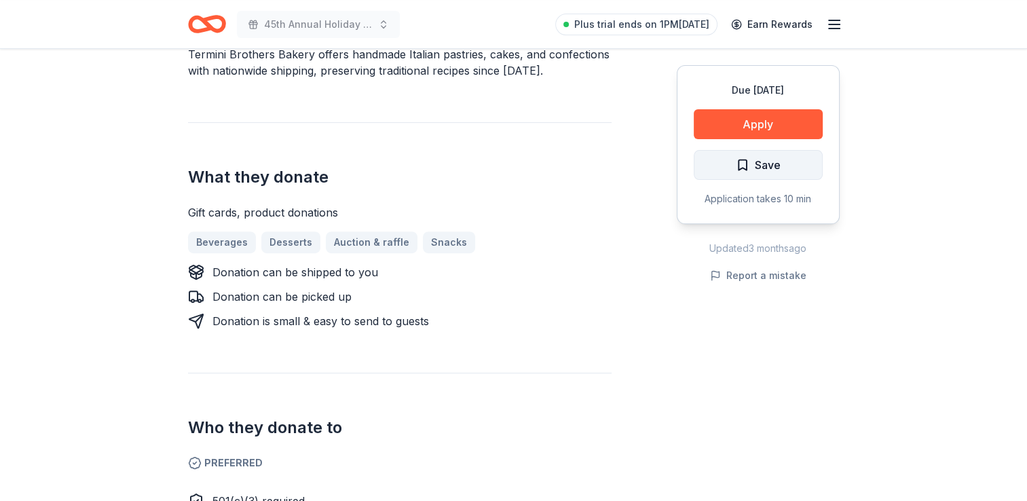
click at [752, 160] on span "Save" at bounding box center [758, 165] width 45 height 18
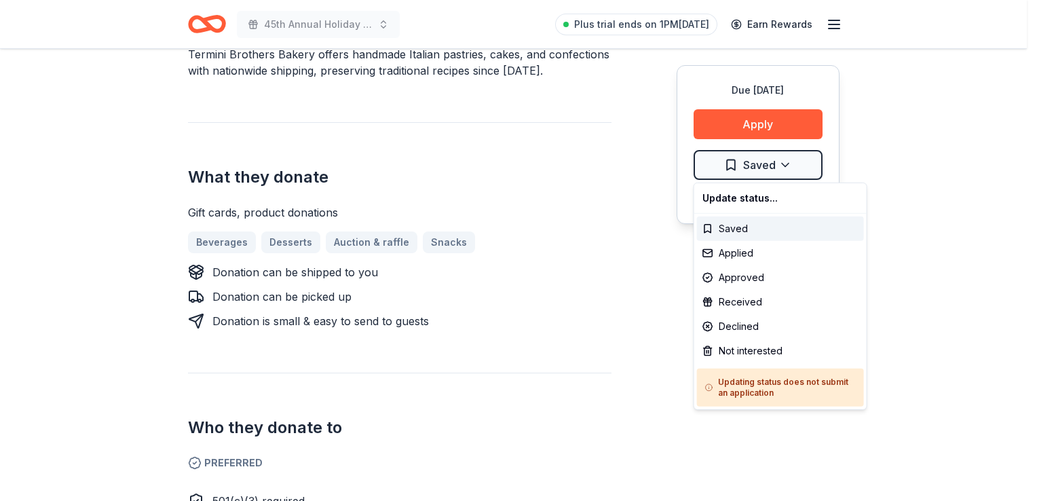
click at [728, 250] on div "Applied" at bounding box center [780, 253] width 167 height 24
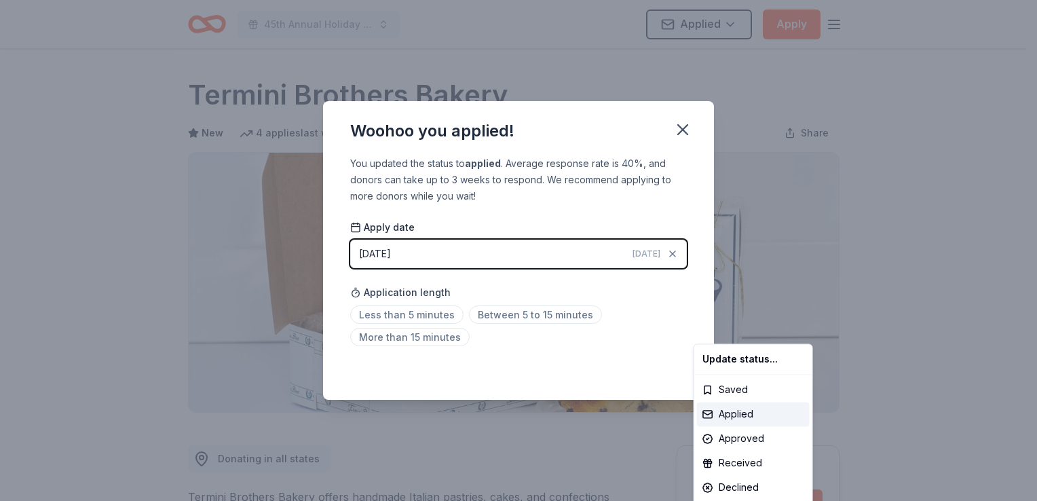
click at [499, 310] on html "45th Annual Holiday Craft Show Applied Apply Due in 57 days Share Termini Broth…" at bounding box center [518, 250] width 1037 height 501
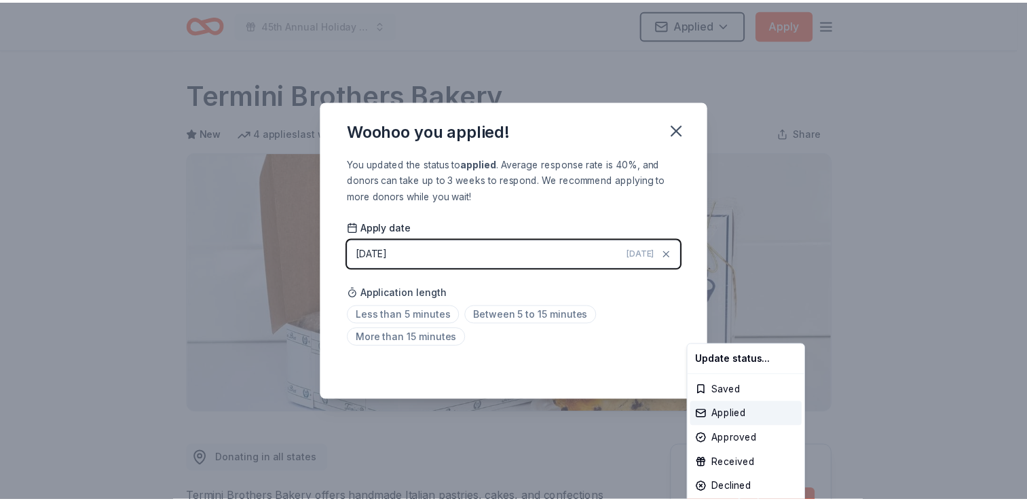
scroll to position [294, 0]
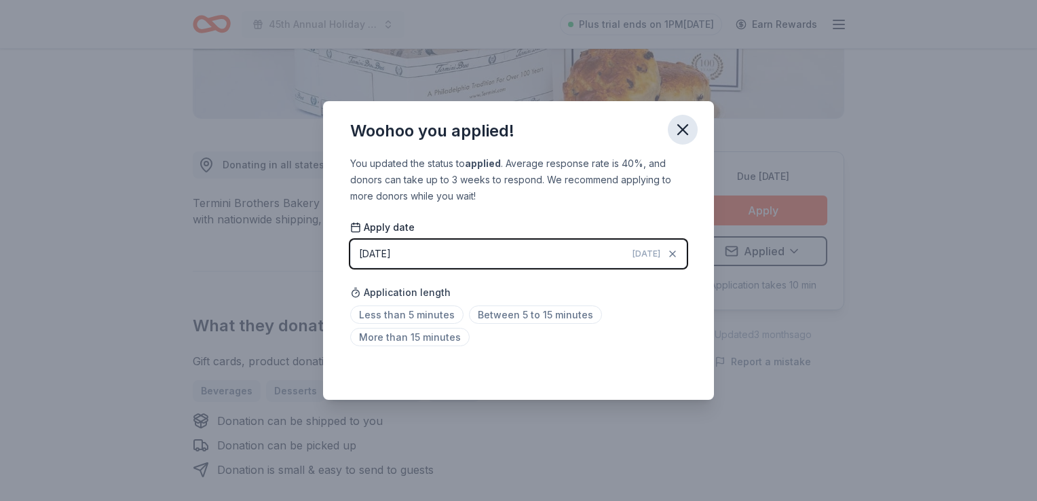
click at [686, 130] on icon "button" at bounding box center [682, 129] width 19 height 19
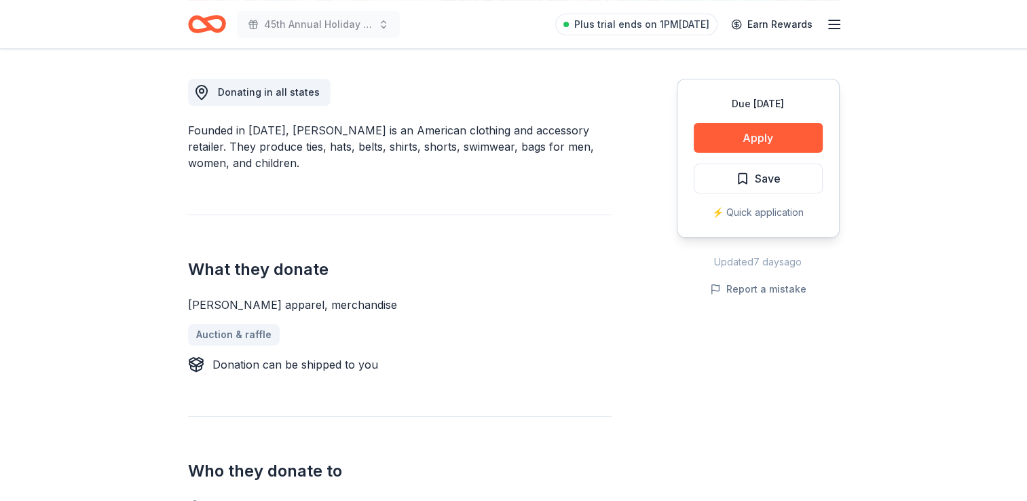
scroll to position [394, 0]
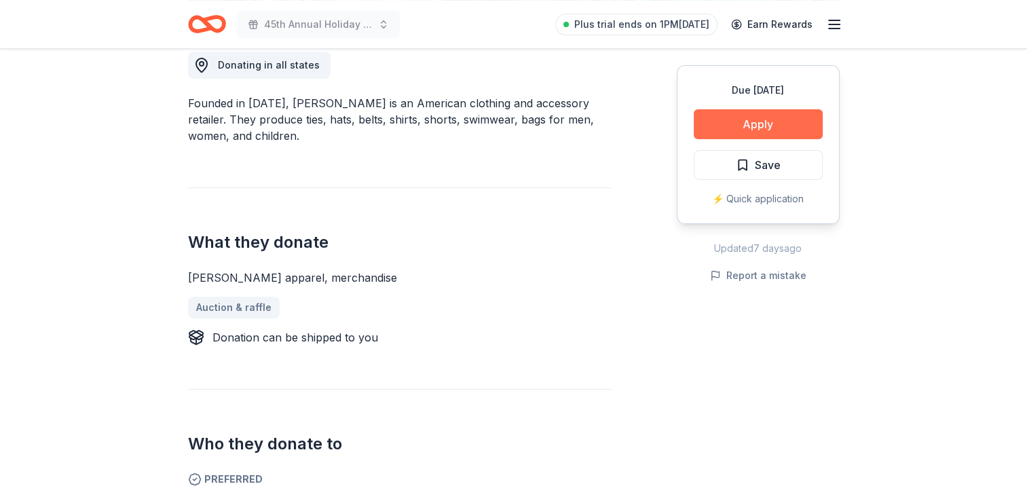
click at [744, 129] on button "Apply" at bounding box center [758, 124] width 129 height 30
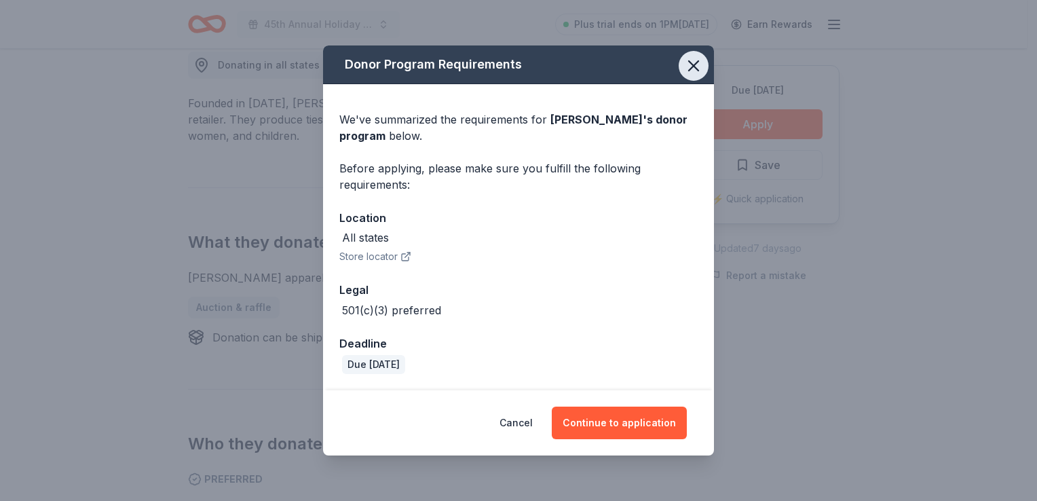
click at [687, 61] on icon "button" at bounding box center [693, 65] width 19 height 19
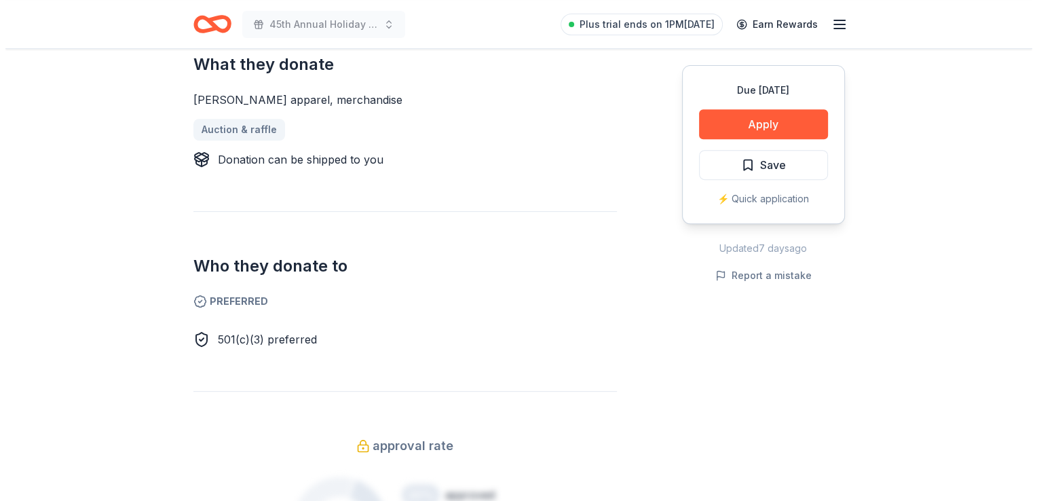
scroll to position [570, 0]
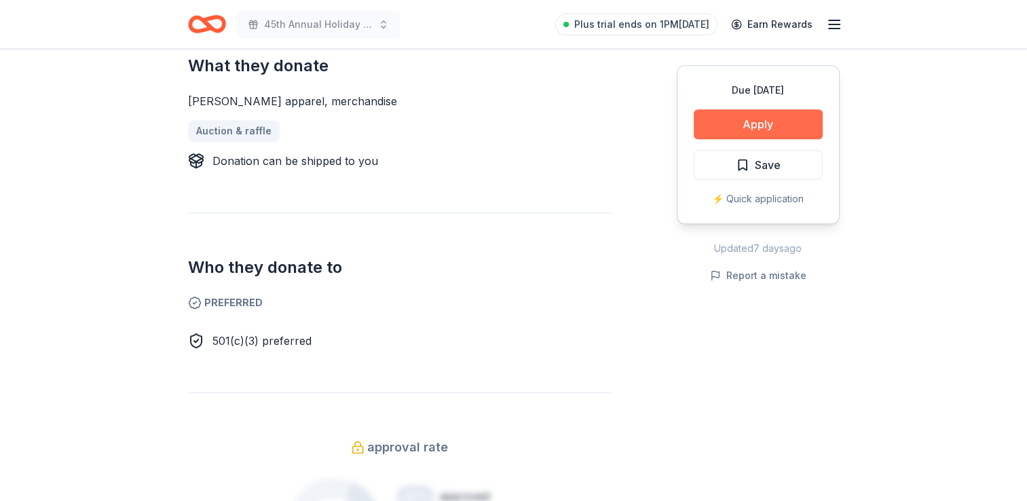
click at [718, 115] on button "Apply" at bounding box center [758, 124] width 129 height 30
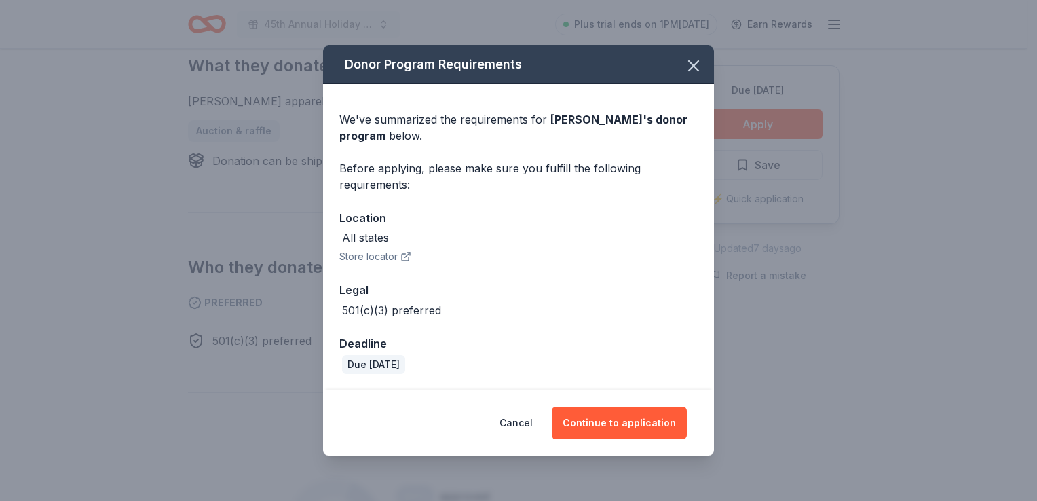
click at [602, 407] on button "Continue to application" at bounding box center [619, 423] width 135 height 33
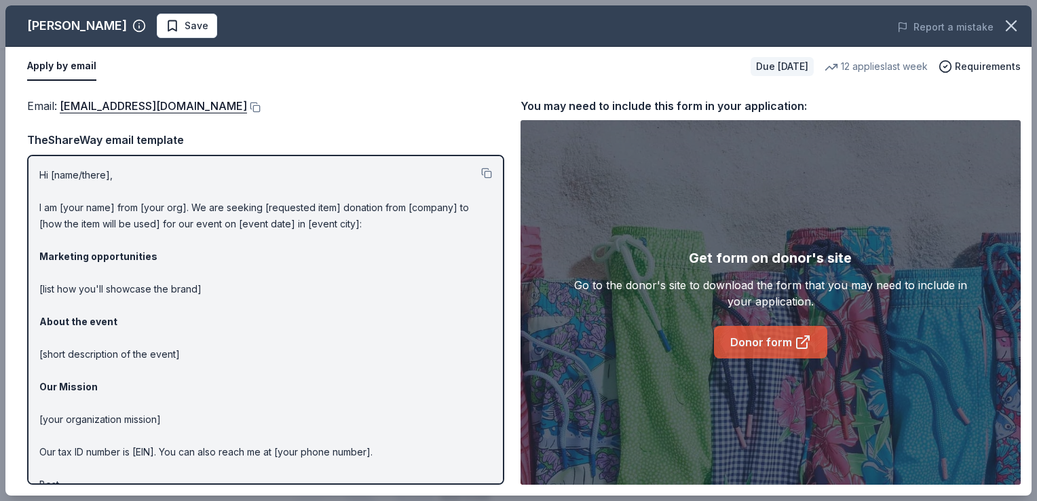
click at [768, 335] on link "Donor form" at bounding box center [770, 342] width 113 height 33
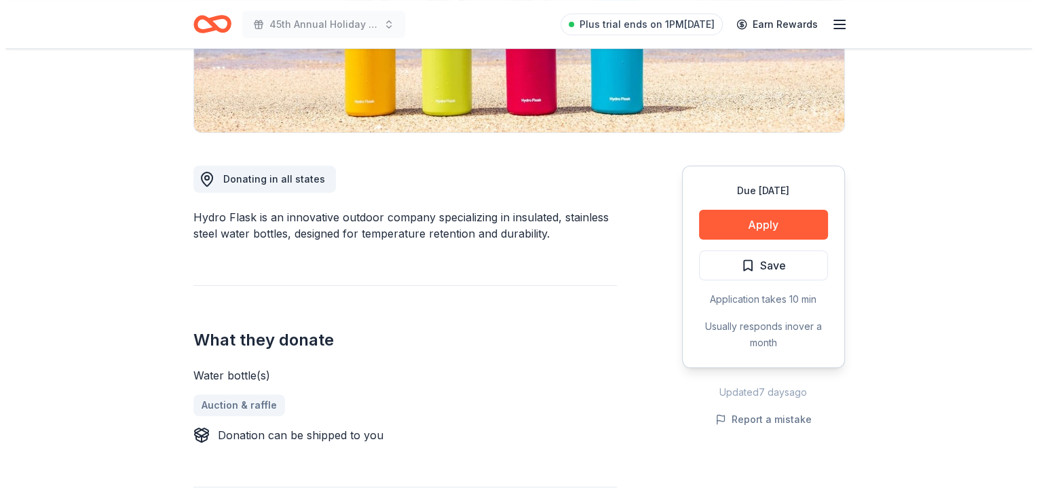
scroll to position [281, 0]
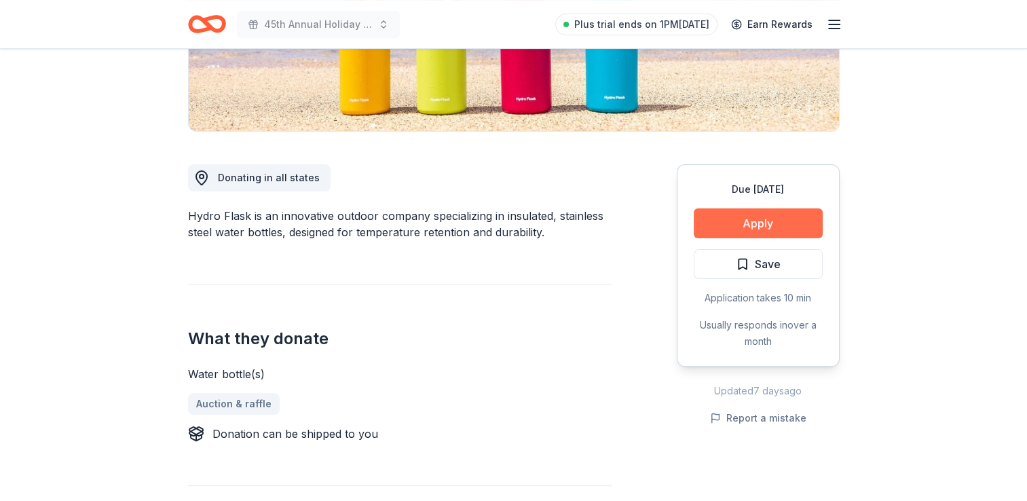
click at [731, 219] on button "Apply" at bounding box center [758, 223] width 129 height 30
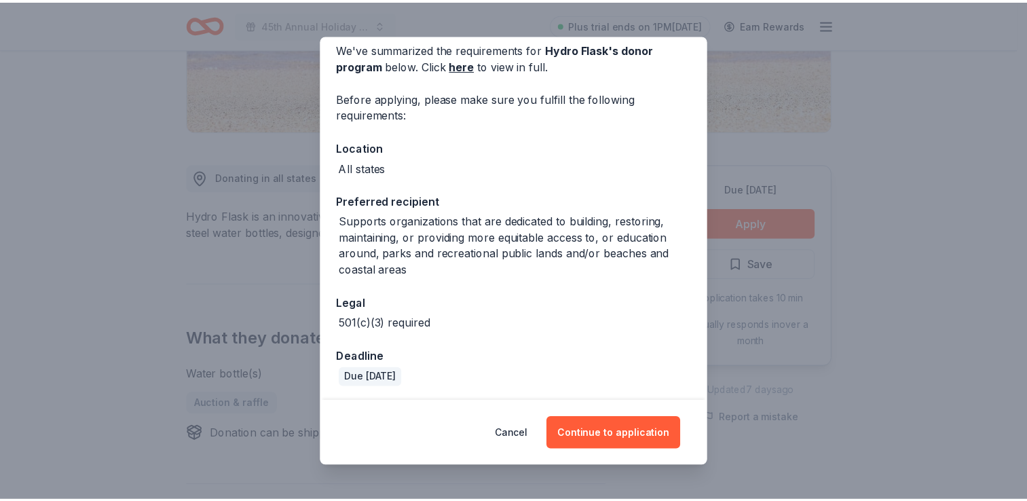
scroll to position [61, 0]
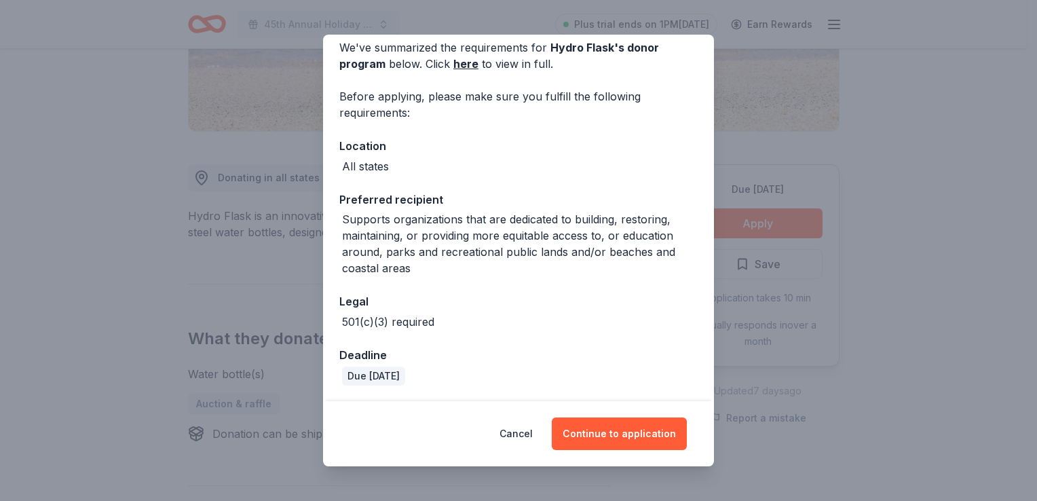
click at [718, 64] on div "Donor Program Requirements We've summarized the requirements for Hydro Flask 's…" at bounding box center [518, 250] width 1037 height 501
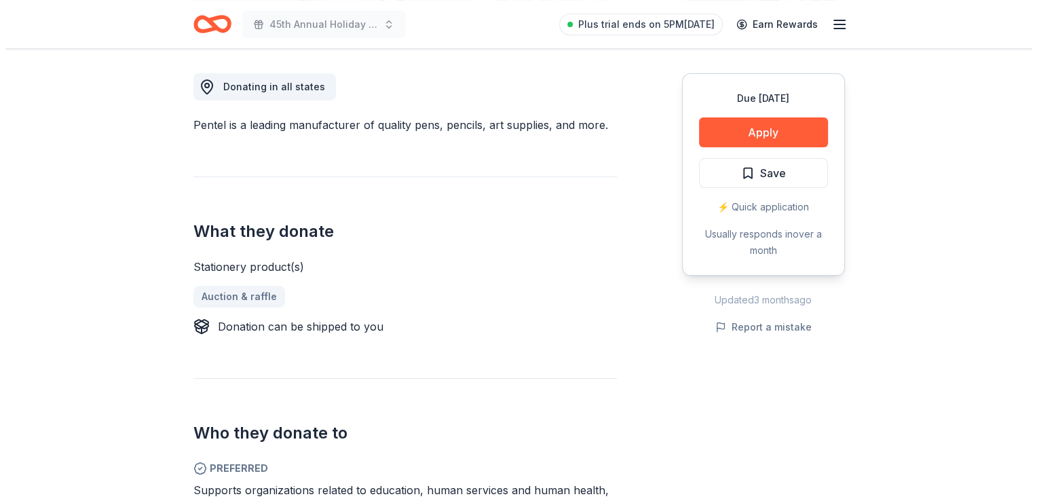
scroll to position [382, 0]
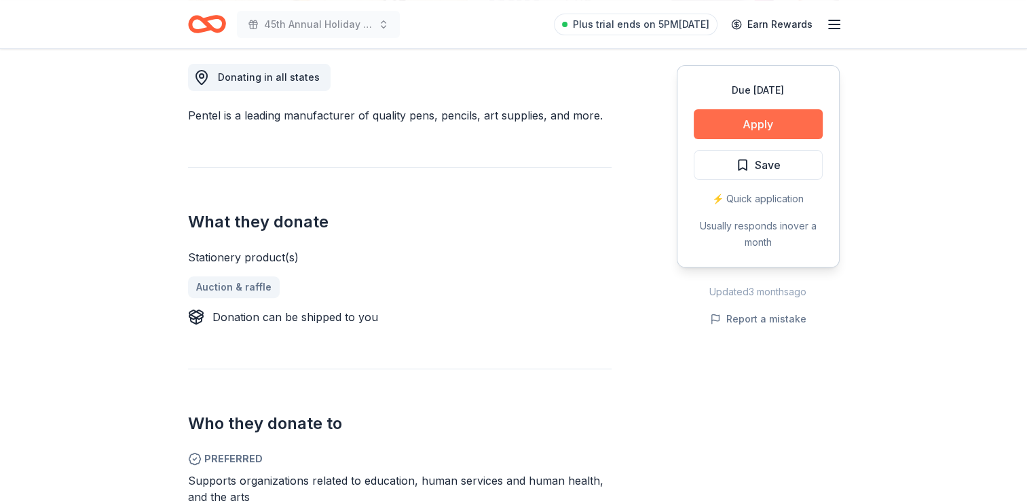
click at [752, 124] on button "Apply" at bounding box center [758, 124] width 129 height 30
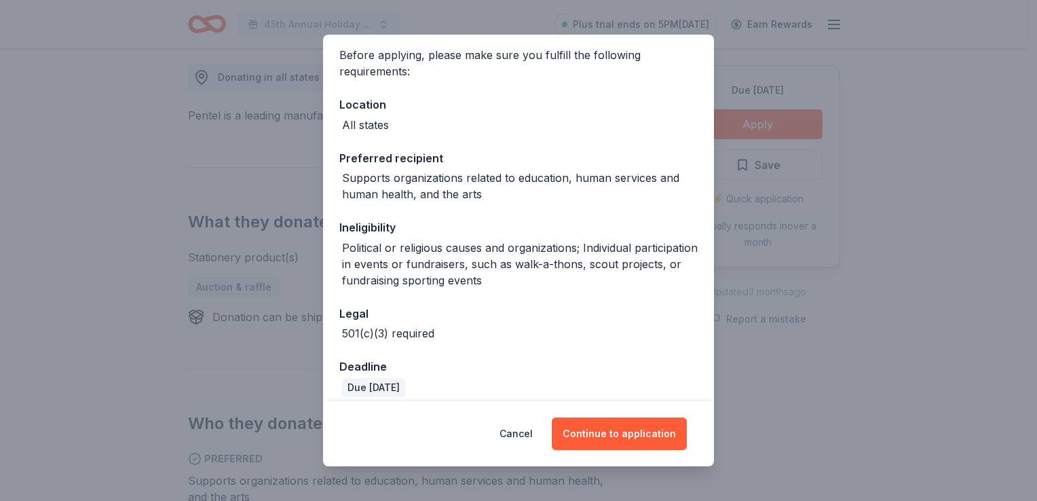
scroll to position [103, 0]
click at [603, 433] on button "Continue to application" at bounding box center [619, 433] width 135 height 33
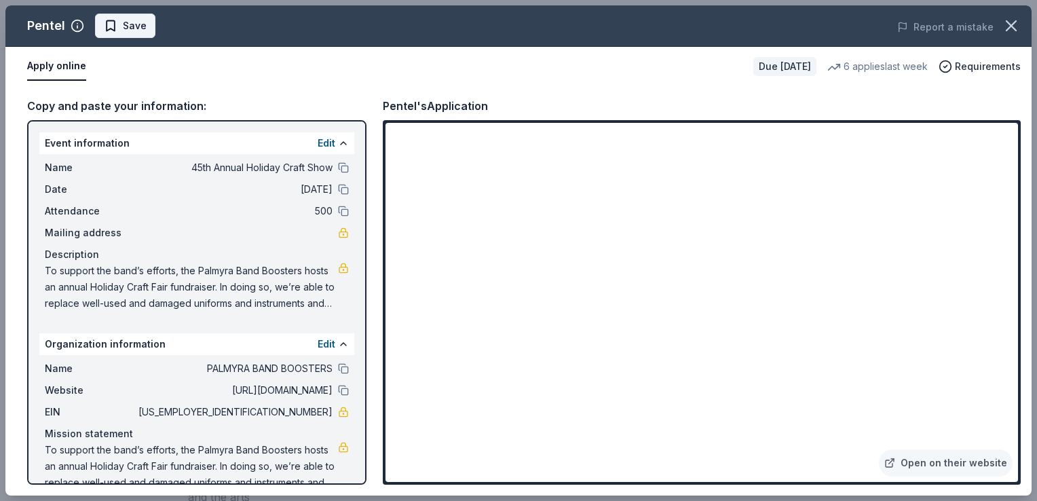
click at [136, 20] on span "Save" at bounding box center [135, 26] width 24 height 16
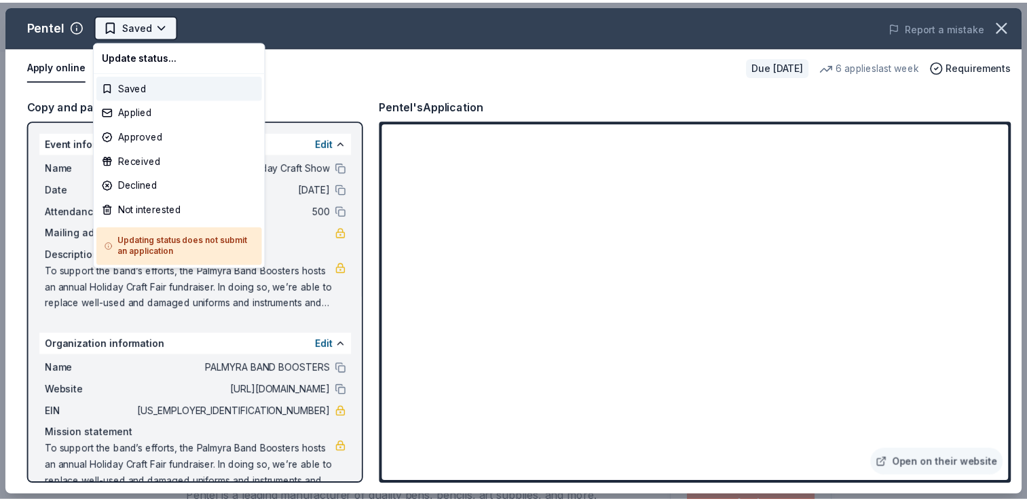
scroll to position [0, 0]
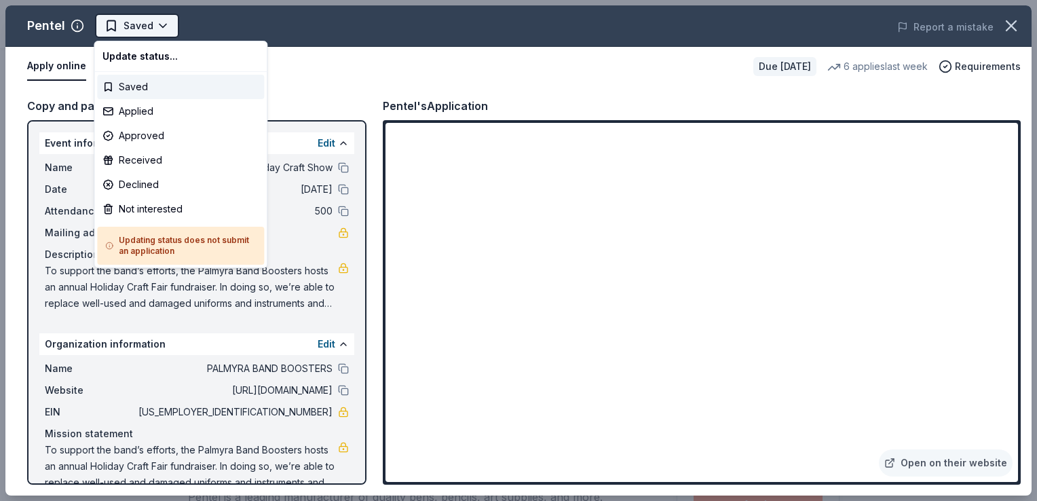
click at [163, 27] on html "45th Annual Holiday Craft Show Saved Apply Due [DATE] Share Pentel New 6 applie…" at bounding box center [518, 250] width 1037 height 501
click at [156, 109] on div "Applied" at bounding box center [180, 111] width 167 height 24
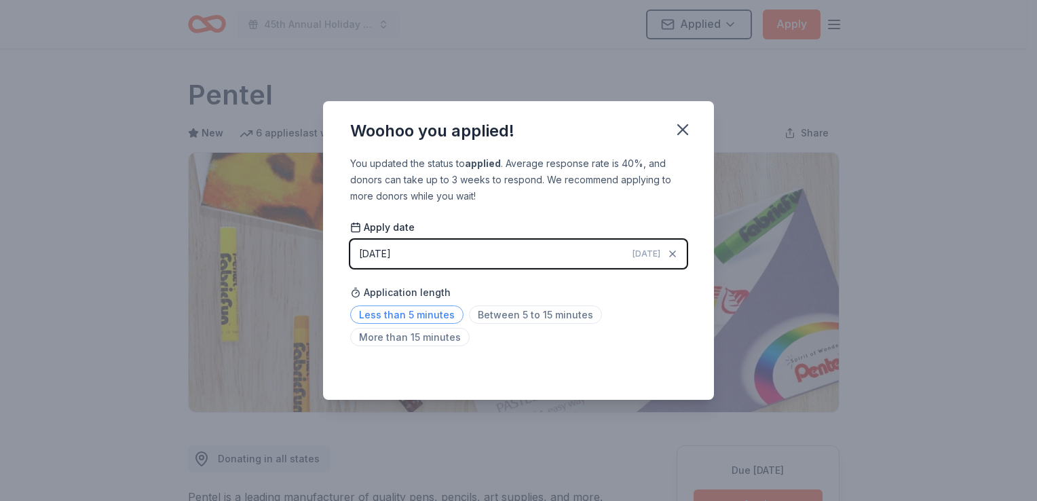
click at [434, 316] on span "Less than 5 minutes" at bounding box center [406, 314] width 113 height 18
click at [687, 126] on icon "button" at bounding box center [683, 130] width 10 height 10
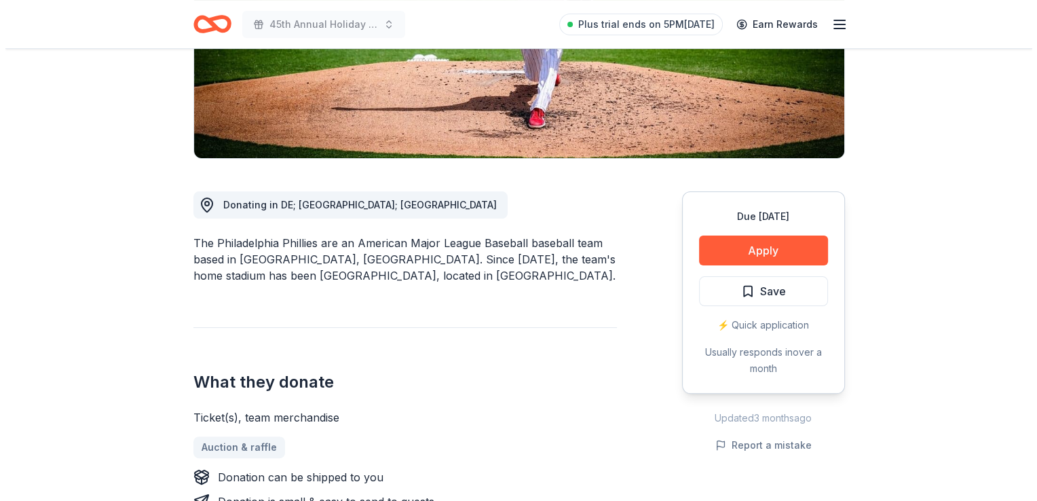
scroll to position [255, 0]
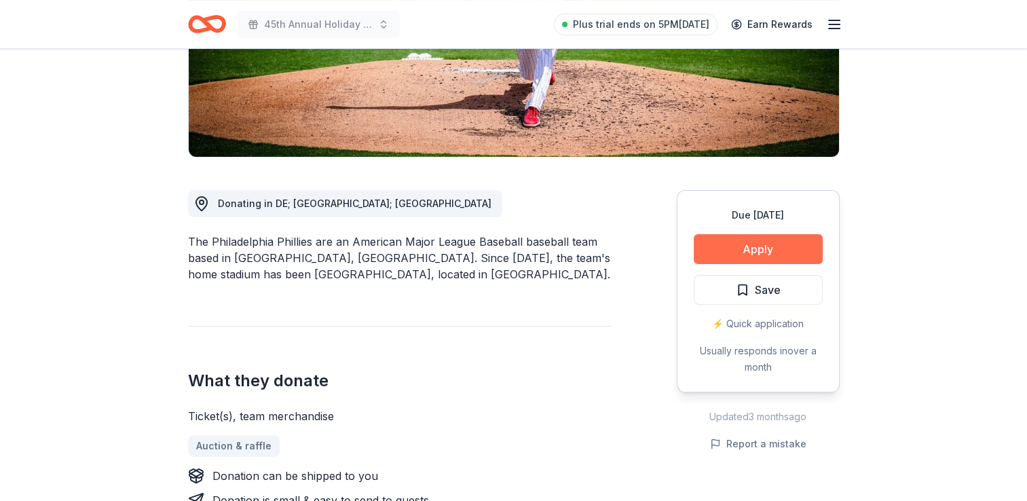
click at [694, 249] on button "Apply" at bounding box center [758, 249] width 129 height 30
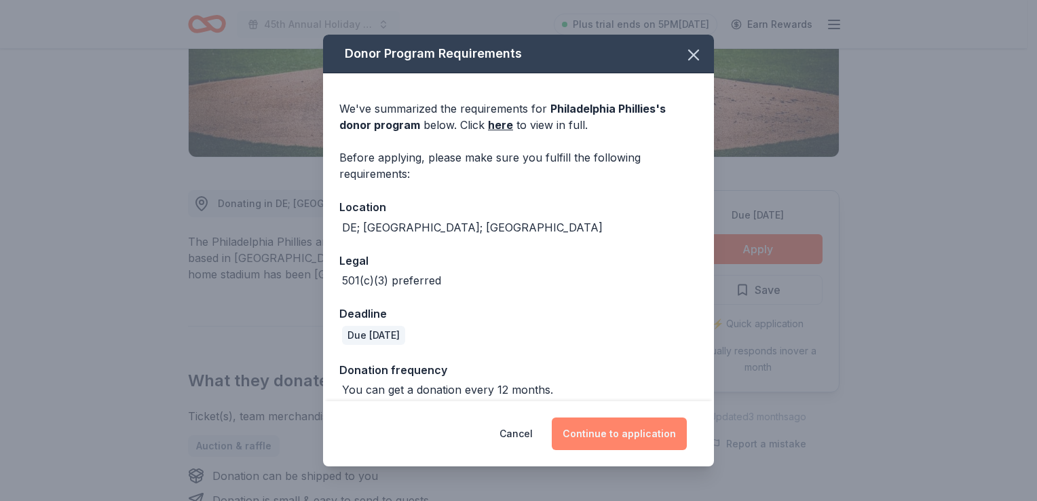
click at [625, 436] on button "Continue to application" at bounding box center [619, 433] width 135 height 33
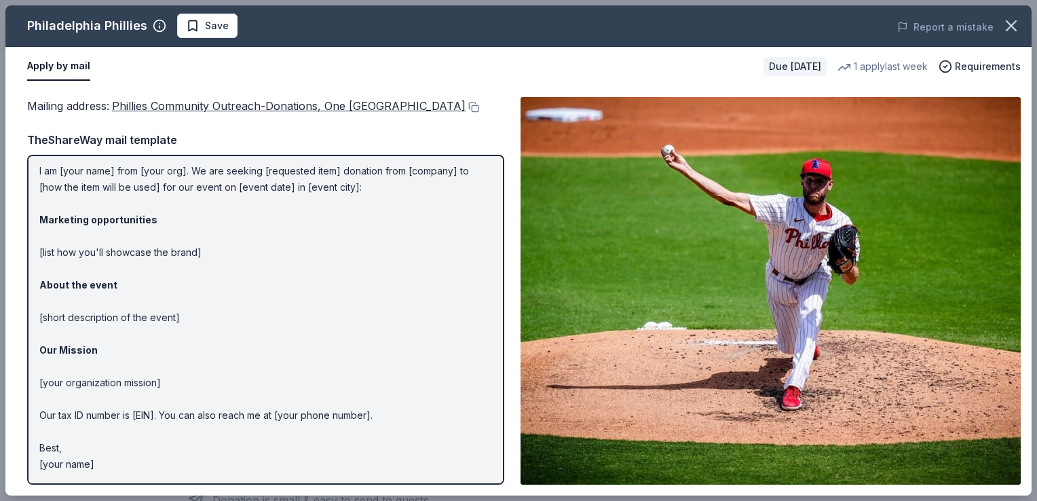
scroll to position [0, 0]
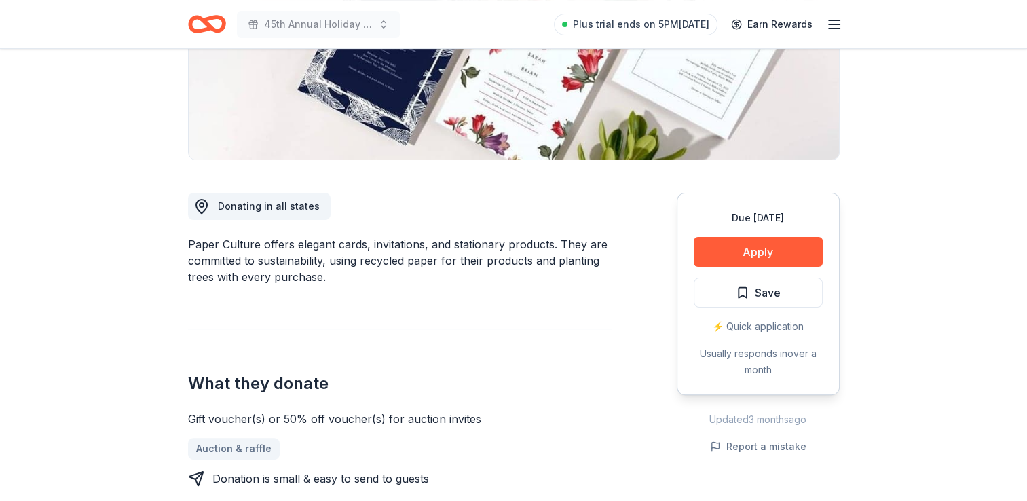
scroll to position [253, 0]
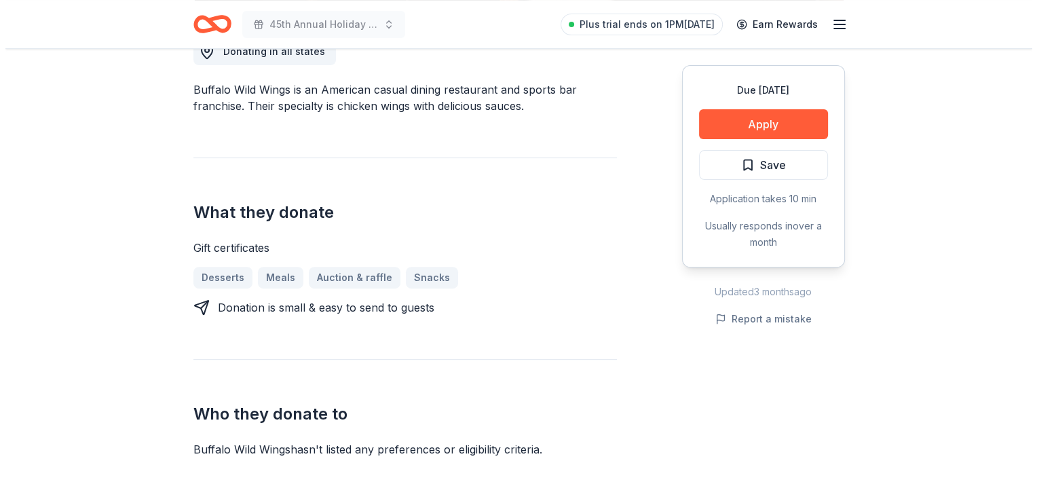
scroll to position [411, 0]
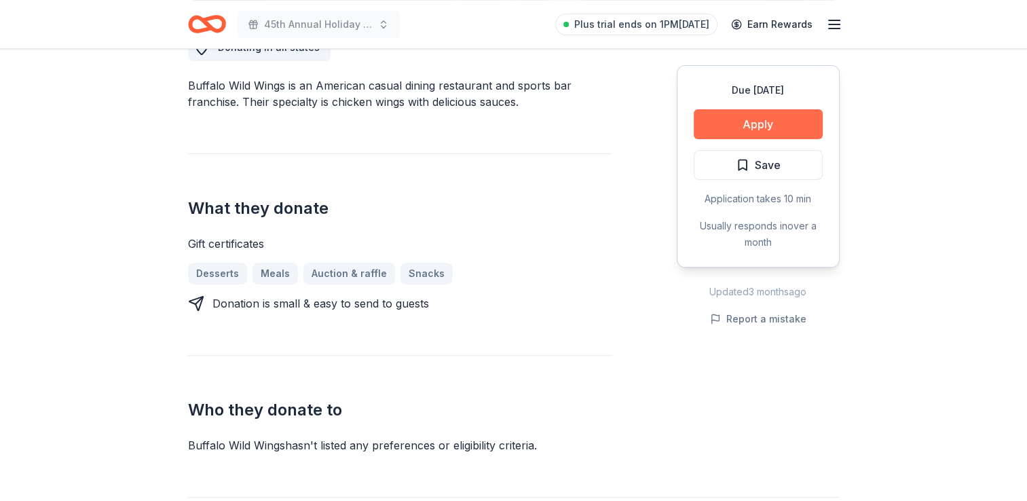
click at [726, 122] on button "Apply" at bounding box center [758, 124] width 129 height 30
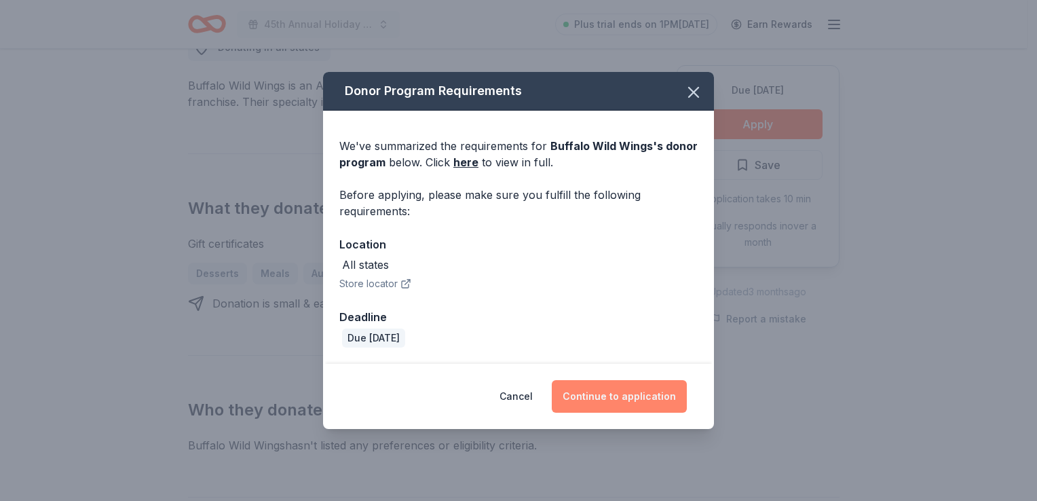
click at [610, 394] on button "Continue to application" at bounding box center [619, 396] width 135 height 33
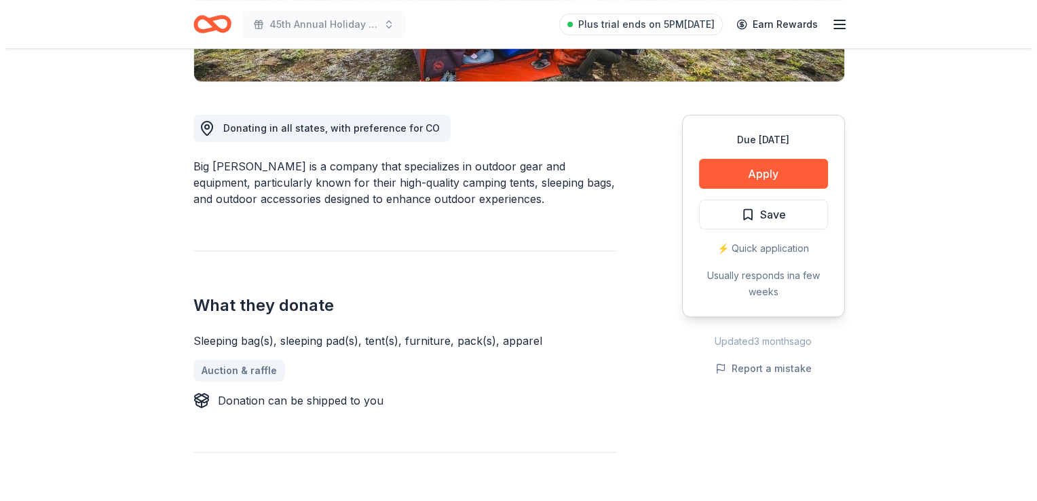
scroll to position [330, 0]
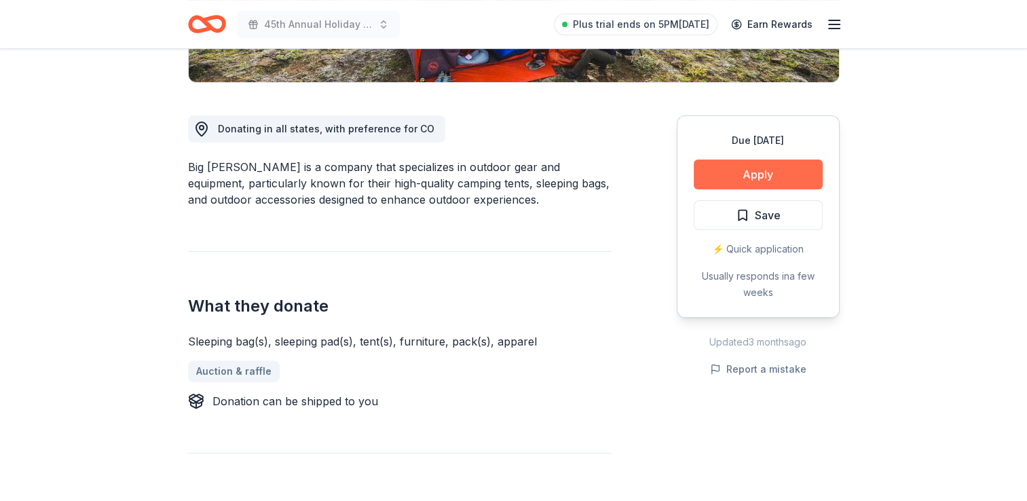
click at [730, 183] on button "Apply" at bounding box center [758, 175] width 129 height 30
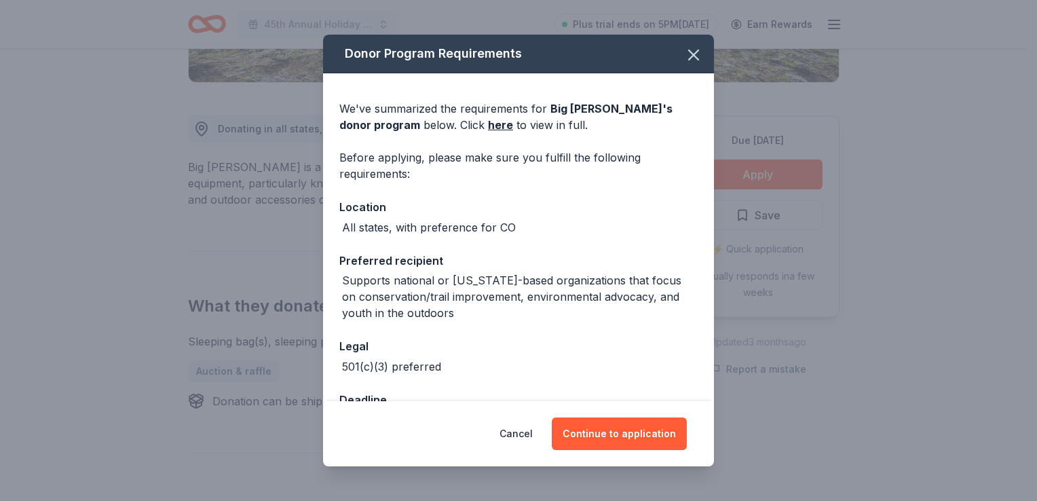
scroll to position [45, 0]
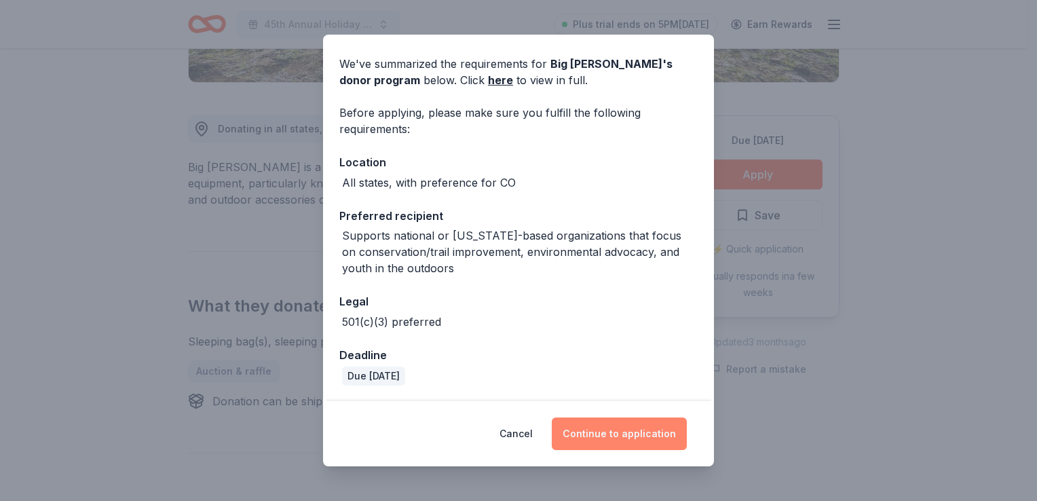
click at [600, 432] on button "Continue to application" at bounding box center [619, 433] width 135 height 33
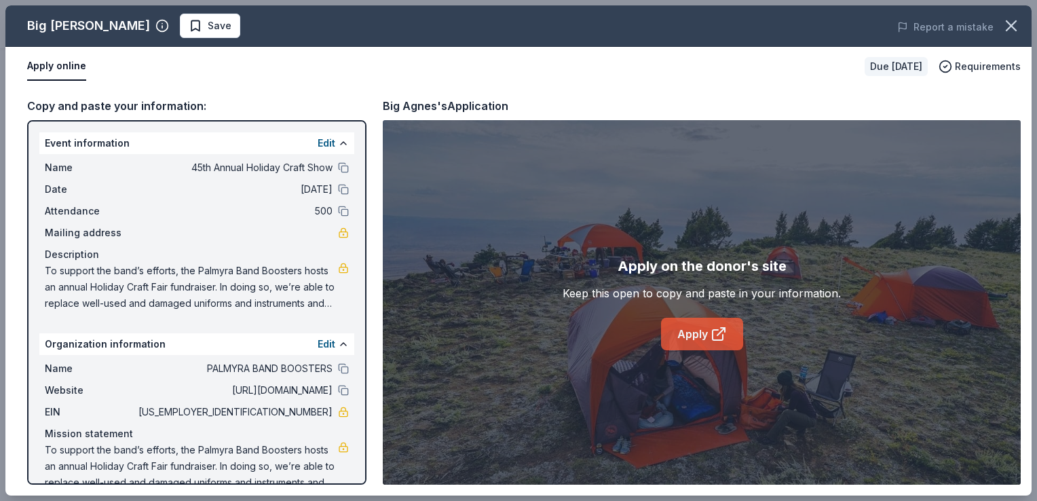
click at [695, 343] on link "Apply" at bounding box center [702, 334] width 82 height 33
click at [945, 27] on button "Report a mistake" at bounding box center [945, 27] width 96 height 16
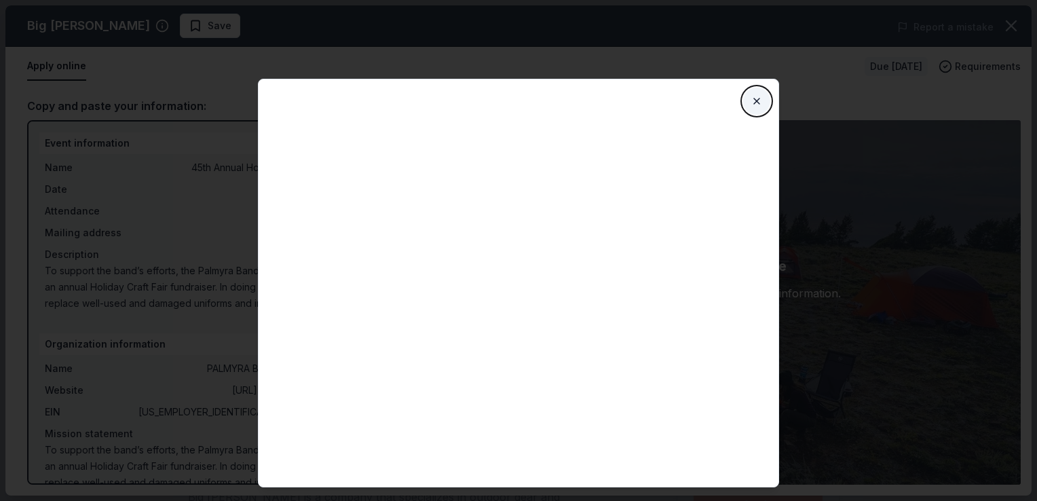
click at [756, 102] on button "Close" at bounding box center [756, 101] width 27 height 27
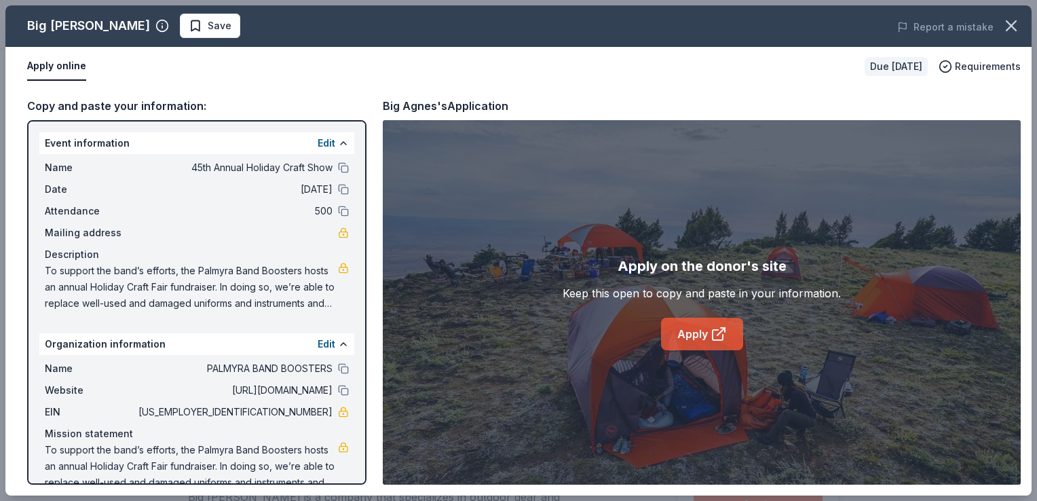
click at [689, 327] on link "Apply" at bounding box center [702, 334] width 82 height 33
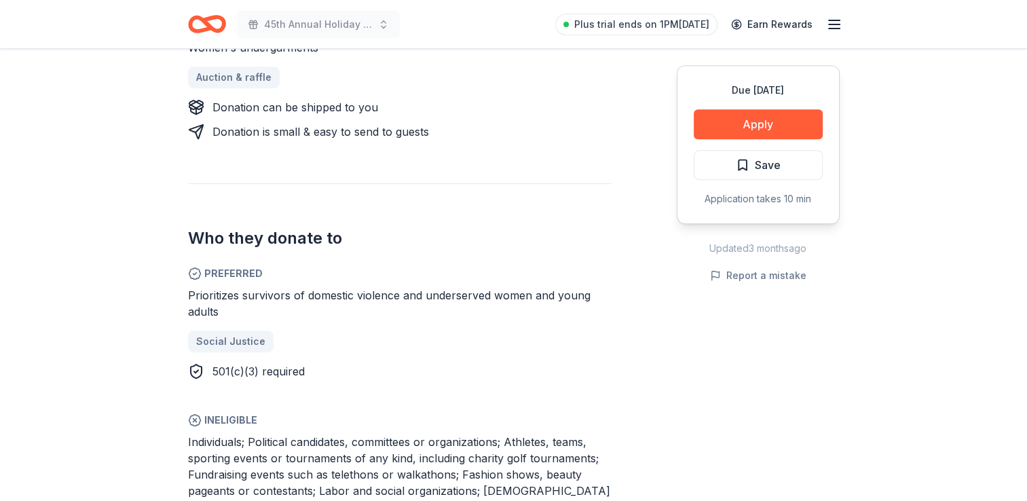
scroll to position [607, 0]
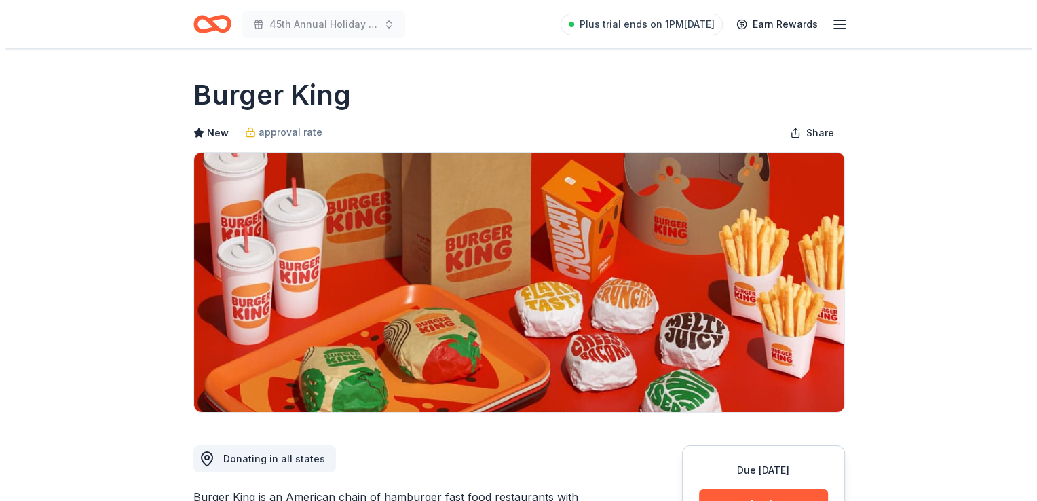
scroll to position [259, 0]
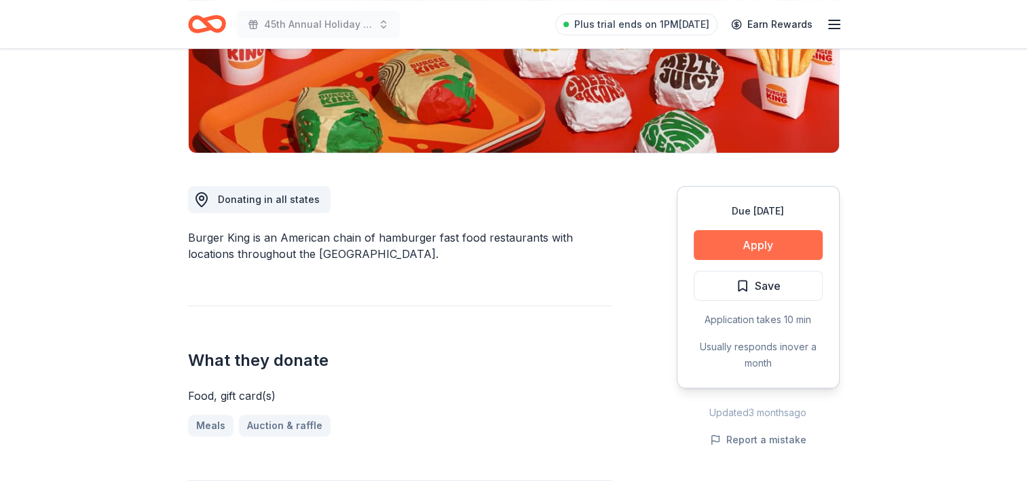
click at [767, 246] on button "Apply" at bounding box center [758, 245] width 129 height 30
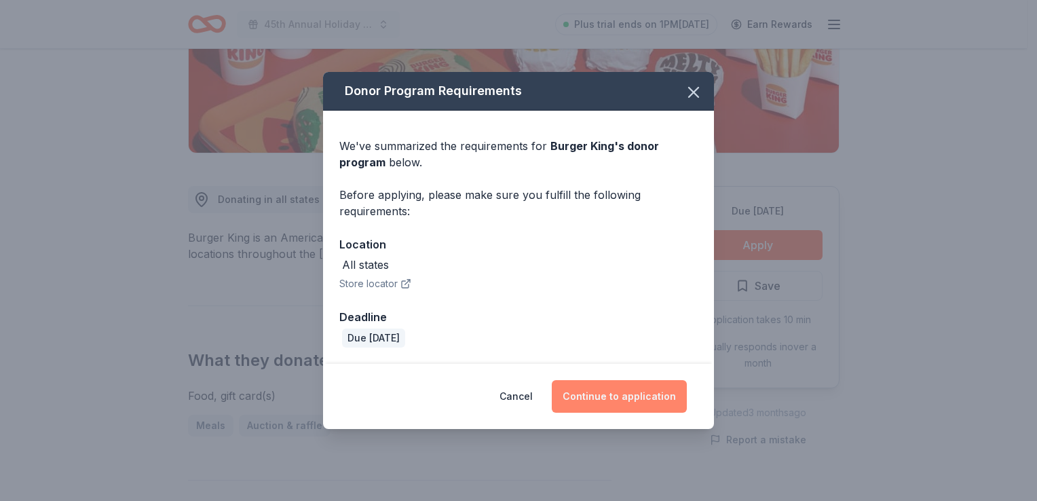
click at [661, 396] on button "Continue to application" at bounding box center [619, 396] width 135 height 33
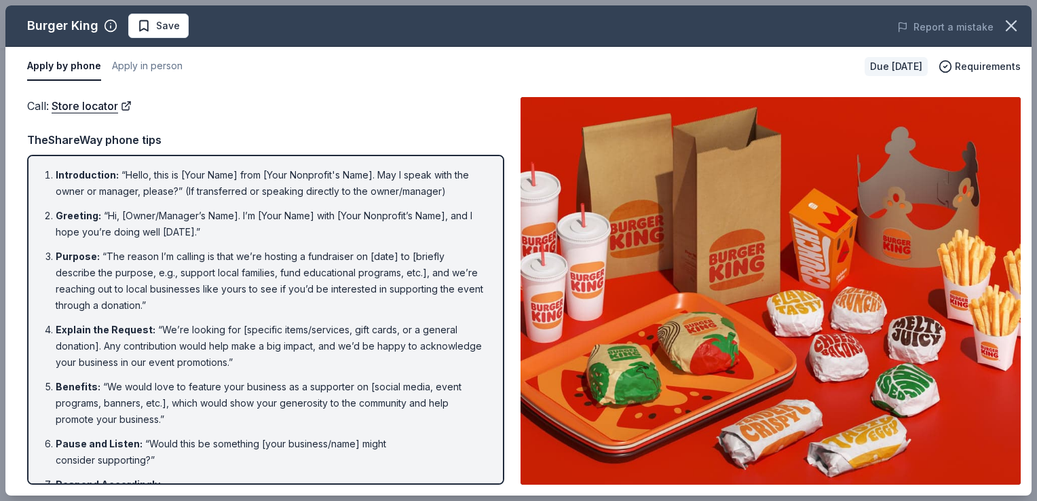
scroll to position [147, 0]
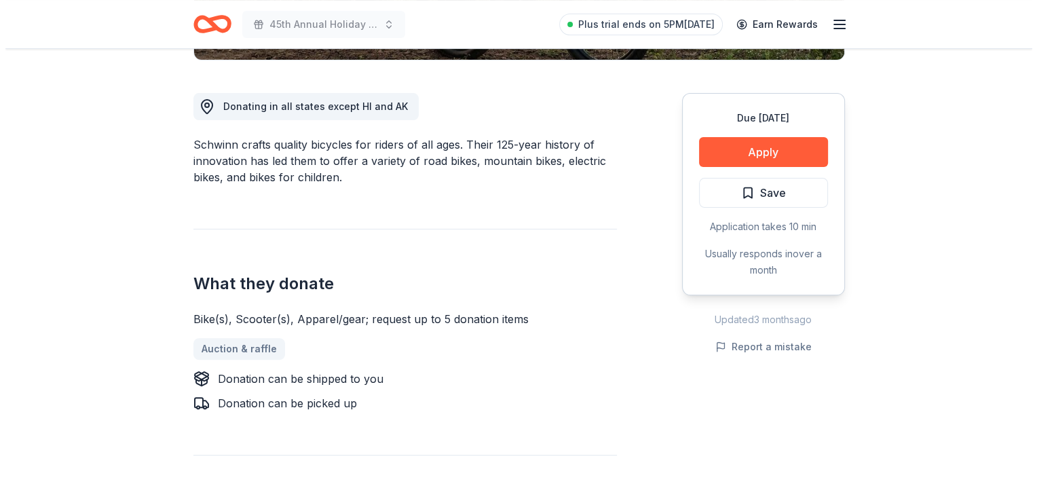
scroll to position [353, 0]
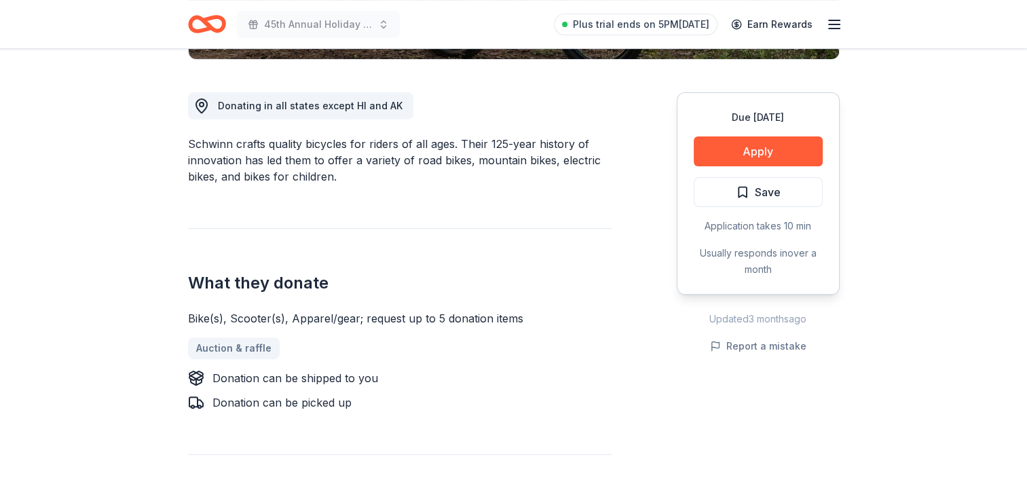
click at [718, 134] on div "Due [DATE] Apply Save Application takes 10 min Usually responds in over a month" at bounding box center [758, 193] width 163 height 202
click at [725, 149] on button "Apply" at bounding box center [758, 151] width 129 height 30
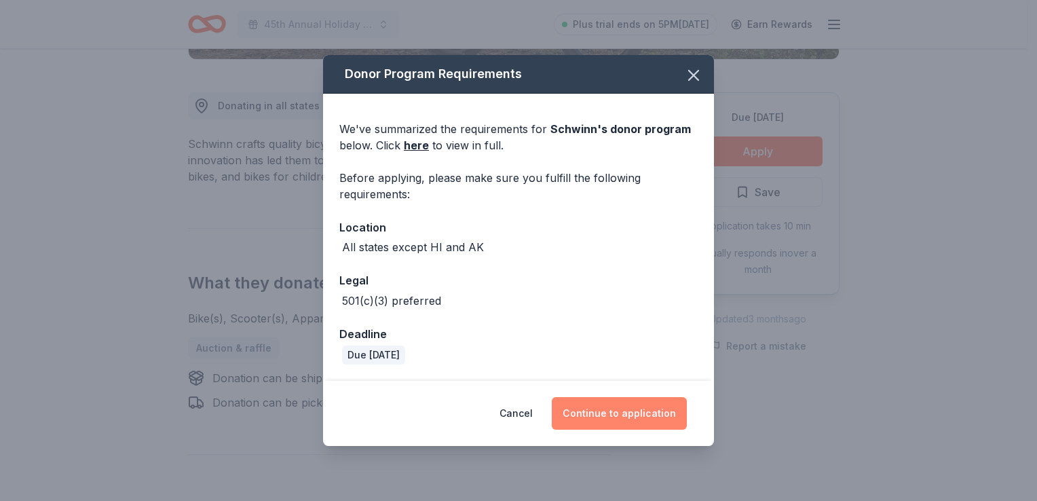
click at [620, 409] on button "Continue to application" at bounding box center [619, 413] width 135 height 33
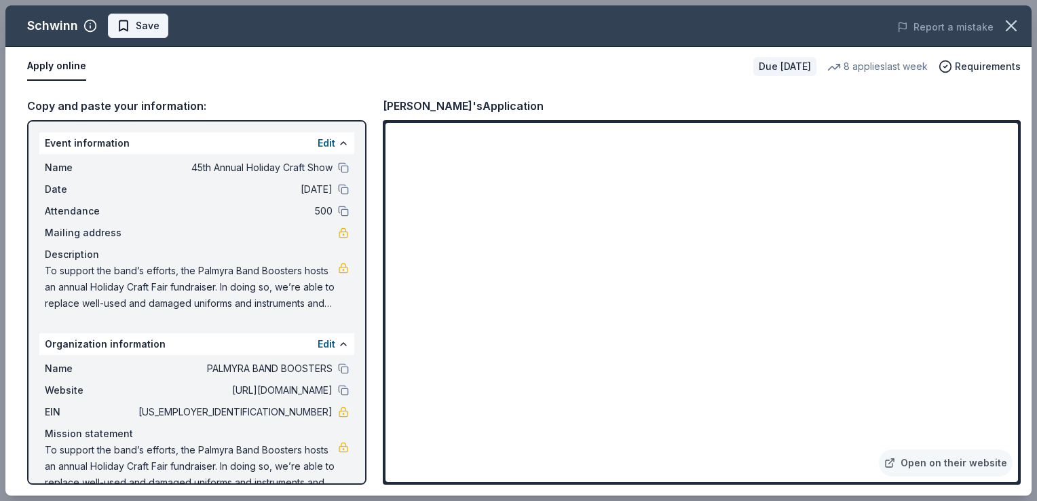
click at [149, 18] on span "Save" at bounding box center [148, 26] width 24 height 16
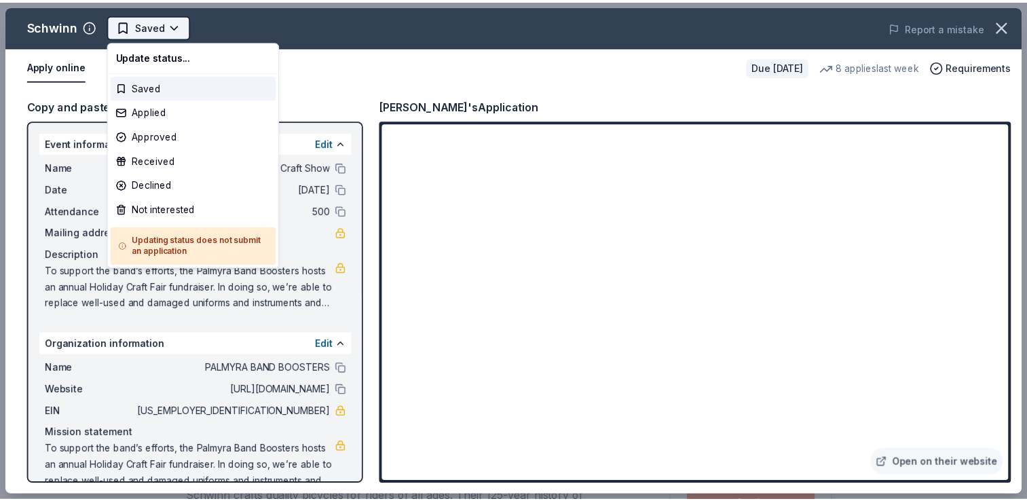
scroll to position [0, 0]
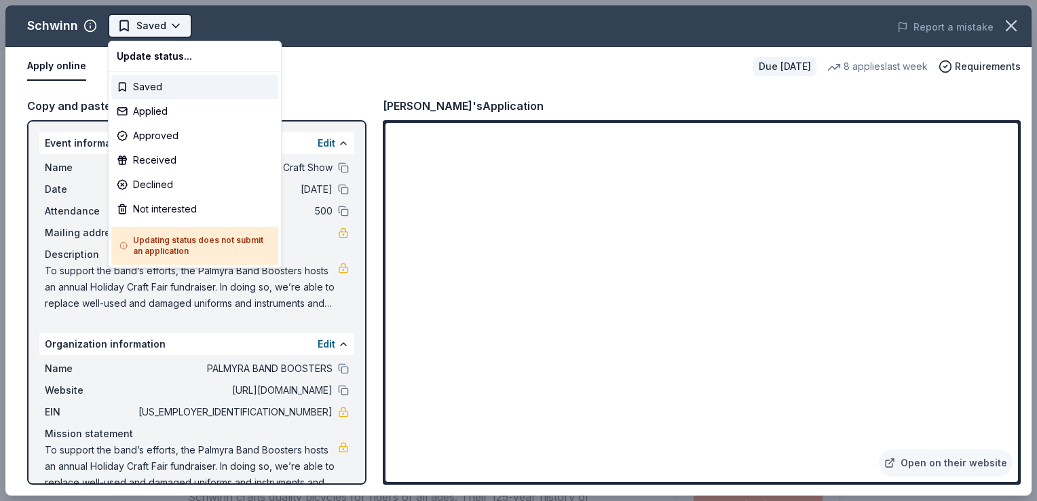
click at [149, 28] on html "45th Annual Holiday Craft Show Plus trial ends on 5PM[DATE] Earn Rewards Due [D…" at bounding box center [518, 250] width 1037 height 501
click at [149, 113] on div "Applied" at bounding box center [194, 111] width 167 height 24
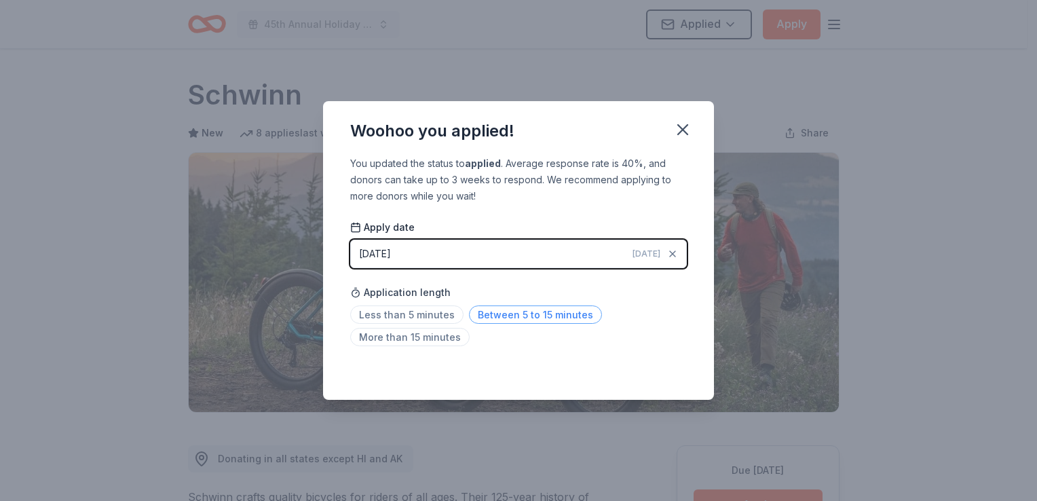
click at [502, 311] on span "Between 5 to 15 minutes" at bounding box center [535, 314] width 133 height 18
click at [682, 126] on icon "button" at bounding box center [682, 129] width 19 height 19
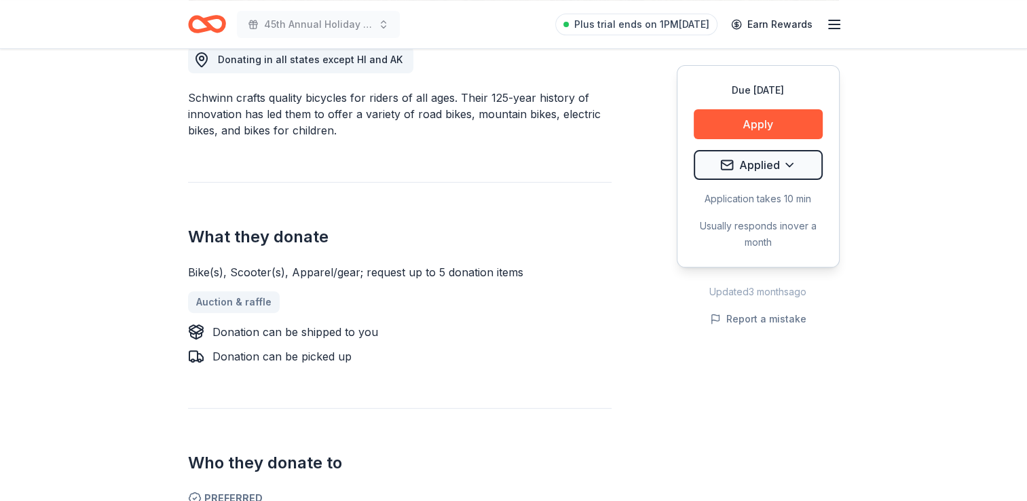
scroll to position [413, 0]
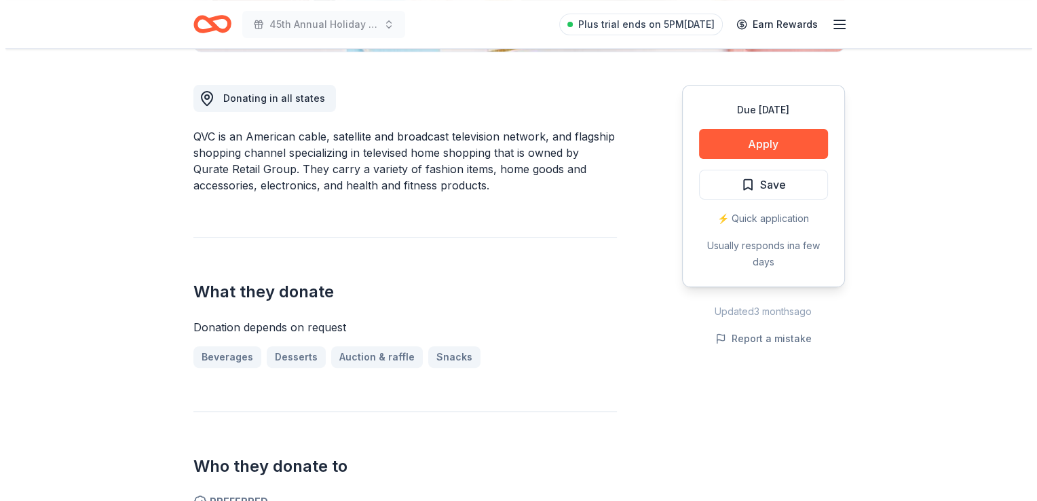
scroll to position [361, 0]
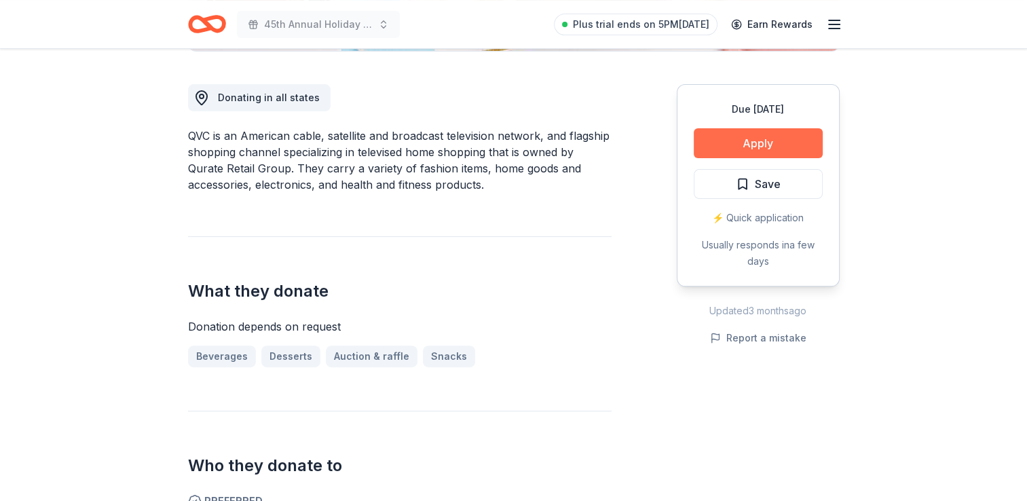
click at [730, 140] on button "Apply" at bounding box center [758, 143] width 129 height 30
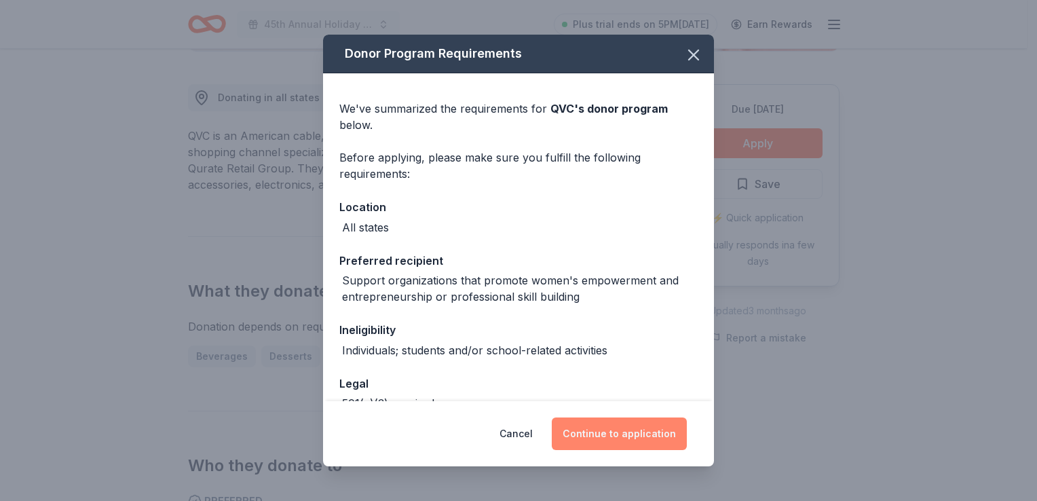
click at [603, 431] on button "Continue to application" at bounding box center [619, 433] width 135 height 33
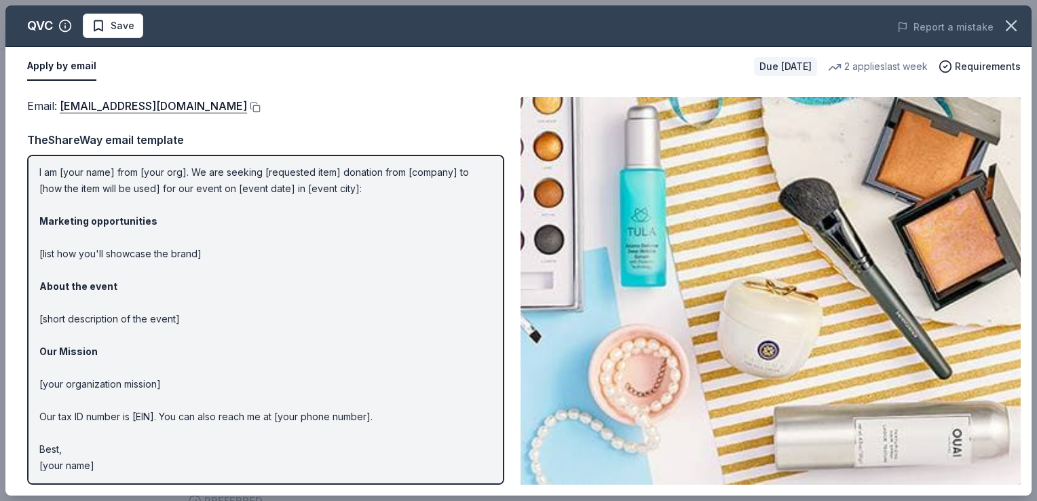
scroll to position [0, 0]
